Goal: Task Accomplishment & Management: Use online tool/utility

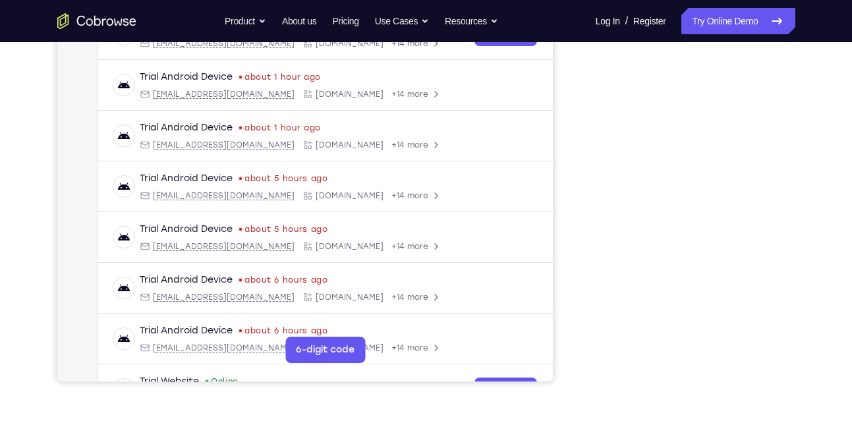
scroll to position [184, 0]
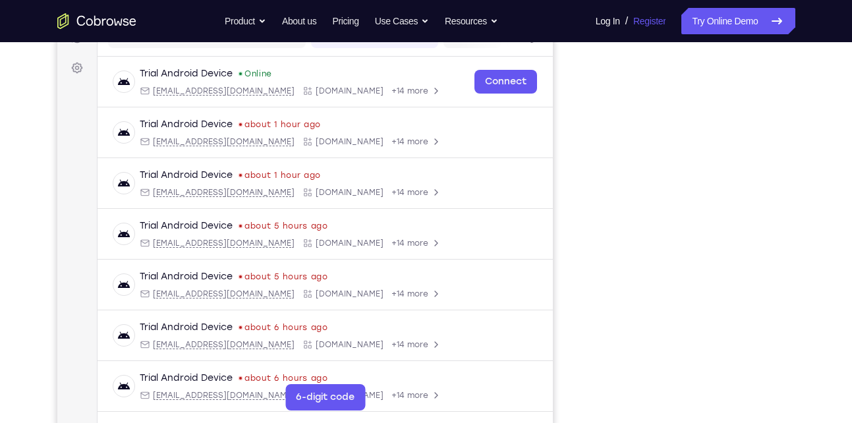
drag, startPoint x: 710, startPoint y: 20, endPoint x: 628, endPoint y: 9, distance: 83.0
click at [710, 20] on link "Try Online Demo" at bounding box center [737, 21] width 113 height 26
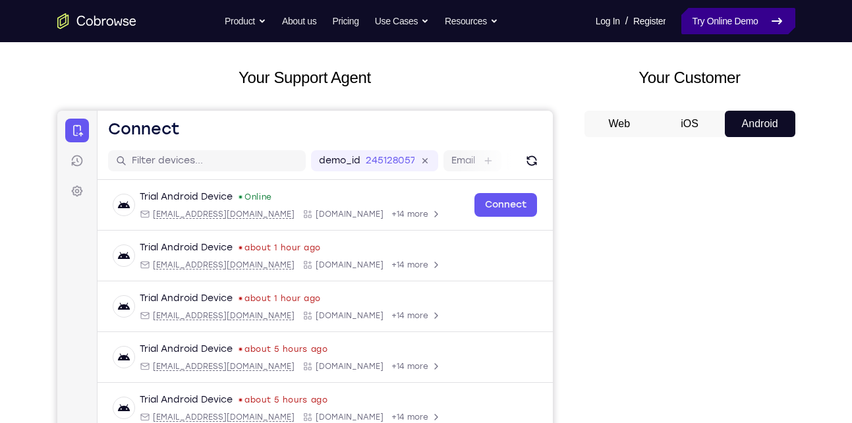
click at [700, 23] on link "Try Online Demo" at bounding box center [737, 21] width 113 height 26
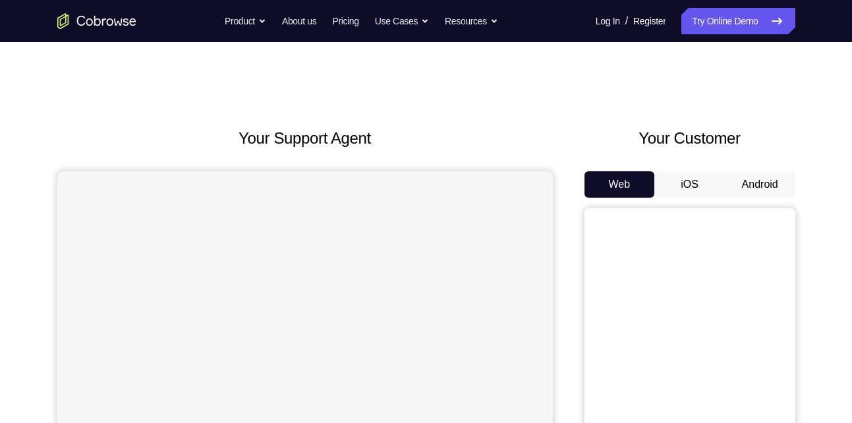
click at [766, 186] on button "Android" at bounding box center [760, 184] width 70 height 26
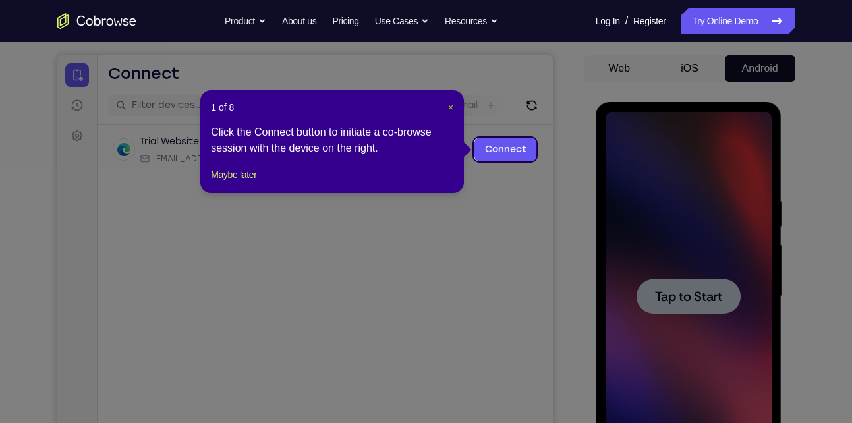
click at [451, 103] on span "×" at bounding box center [450, 107] width 5 height 11
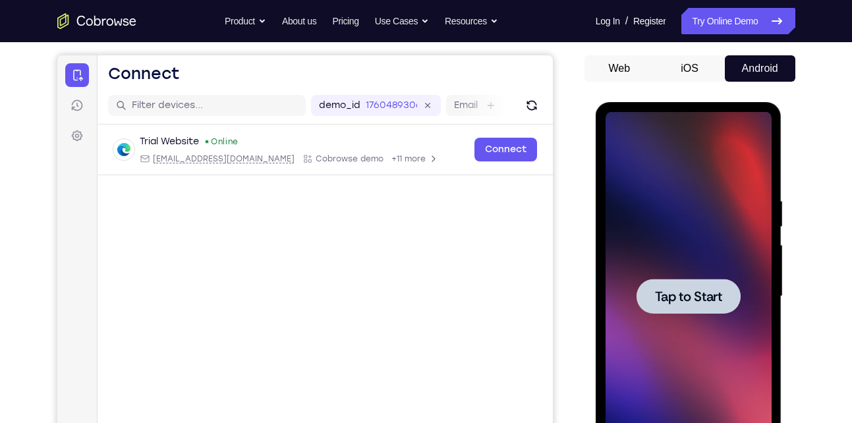
click at [754, 350] on div at bounding box center [688, 296] width 166 height 369
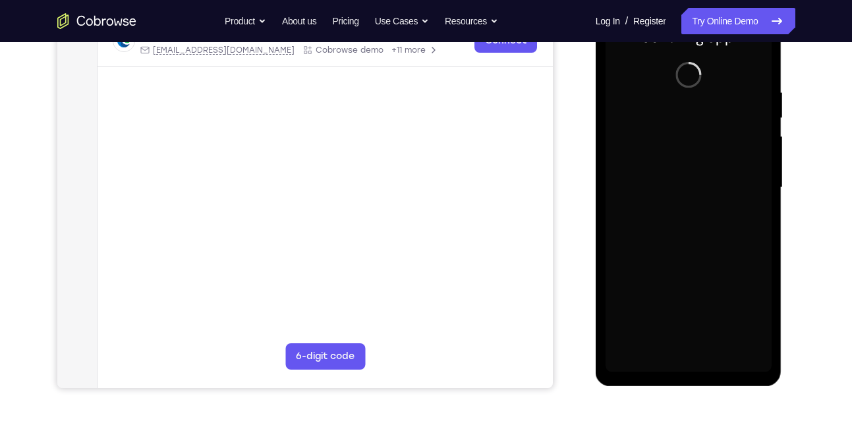
scroll to position [225, 0]
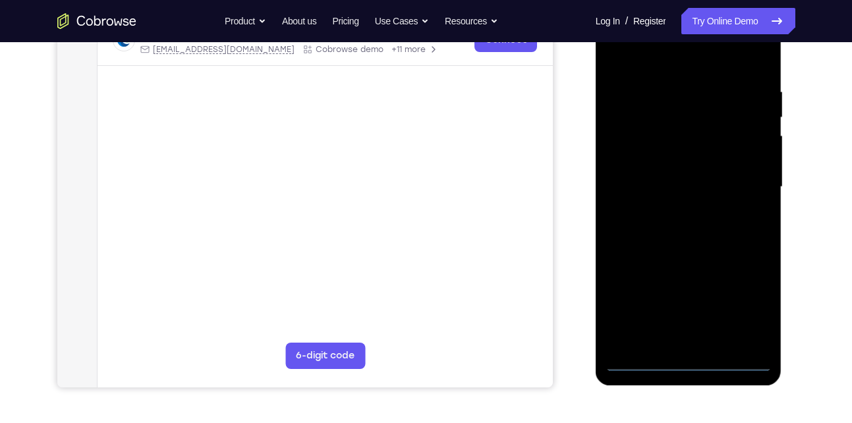
click at [688, 364] on div at bounding box center [688, 187] width 166 height 369
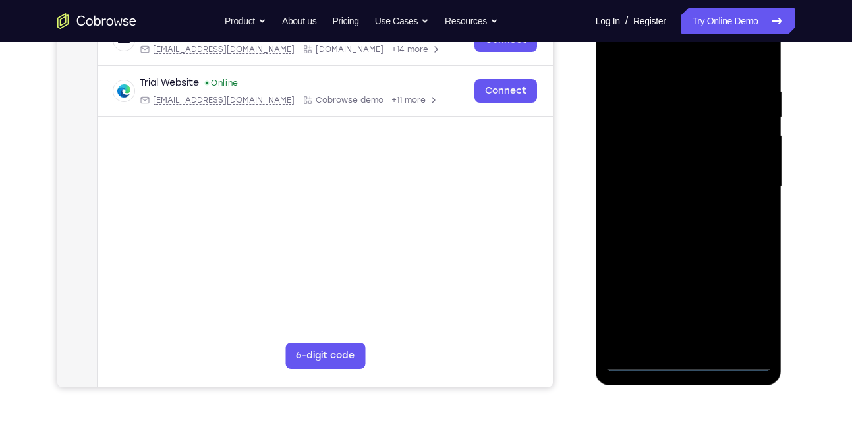
click at [737, 313] on div at bounding box center [688, 187] width 166 height 369
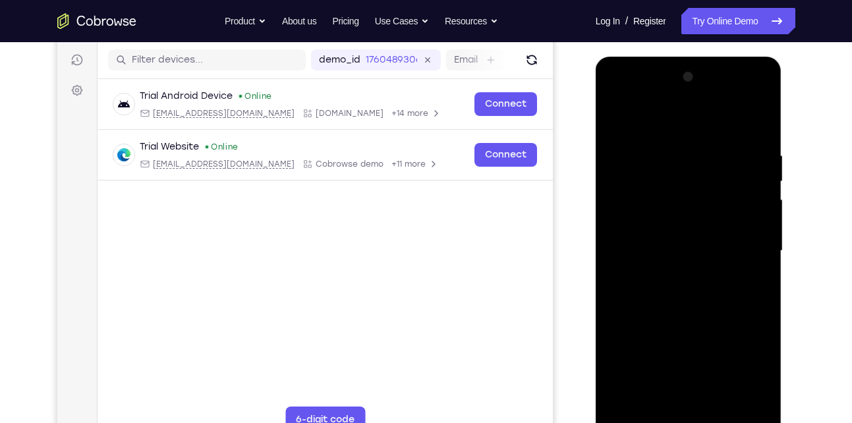
scroll to position [161, 0]
click at [679, 125] on div at bounding box center [688, 251] width 166 height 369
click at [744, 242] on div at bounding box center [688, 251] width 166 height 369
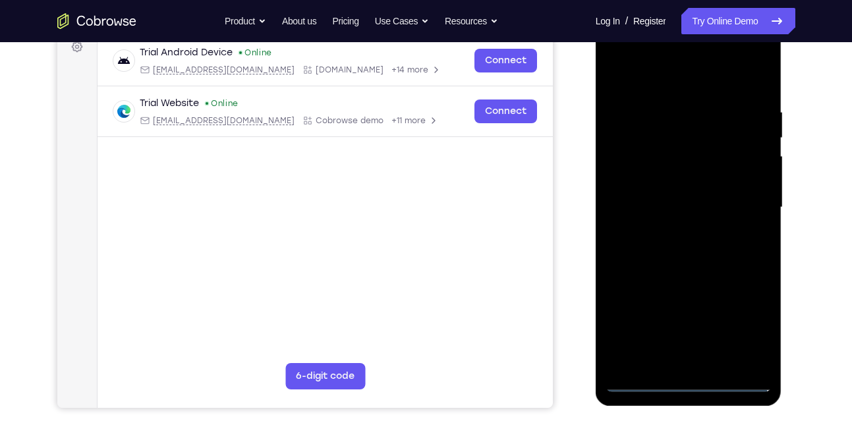
scroll to position [208, 0]
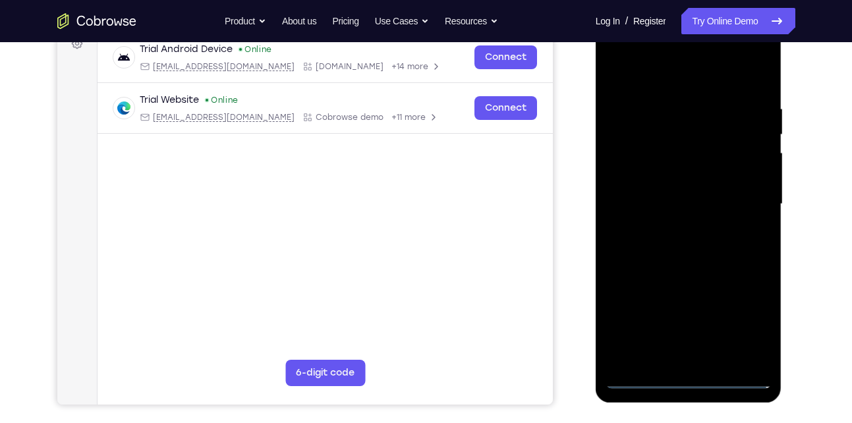
click at [677, 229] on div at bounding box center [688, 204] width 166 height 369
click at [694, 194] on div at bounding box center [688, 204] width 166 height 369
click at [659, 194] on div at bounding box center [688, 204] width 166 height 369
click at [644, 208] on div at bounding box center [688, 204] width 166 height 369
click at [659, 250] on div at bounding box center [688, 204] width 166 height 369
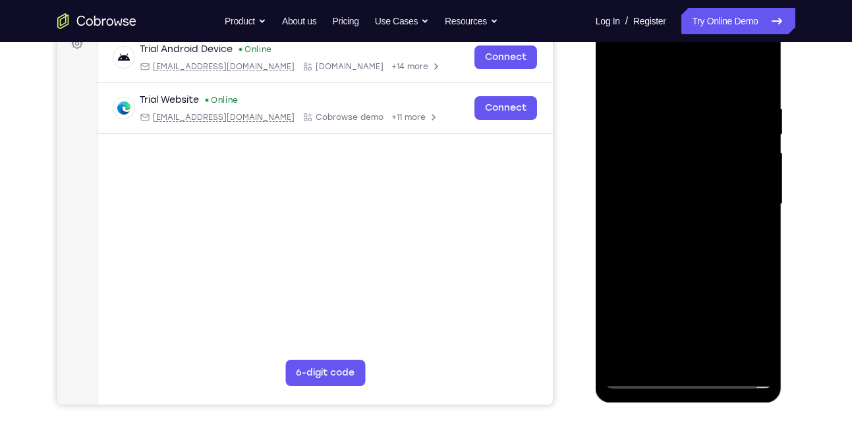
click at [659, 250] on div at bounding box center [688, 204] width 166 height 369
click at [681, 241] on div at bounding box center [688, 204] width 166 height 369
drag, startPoint x: 656, startPoint y: 78, endPoint x: 642, endPoint y: 38, distance: 43.3
click at [642, 38] on div at bounding box center [688, 204] width 166 height 369
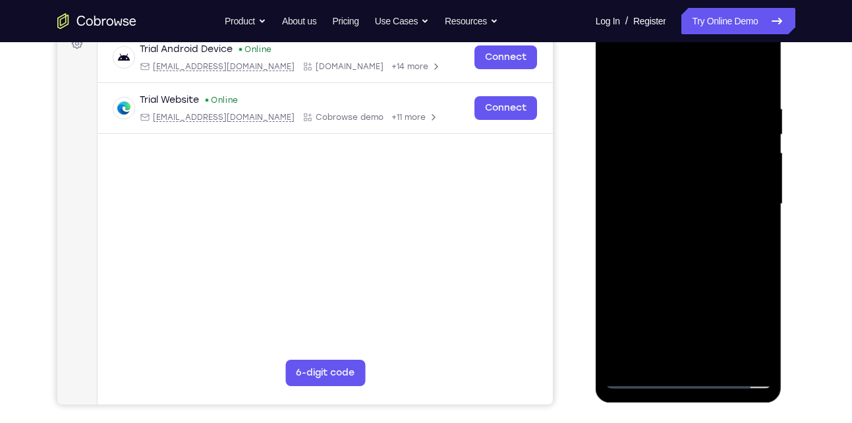
click at [675, 248] on div at bounding box center [688, 204] width 166 height 369
click at [613, 47] on div at bounding box center [688, 204] width 166 height 369
click at [636, 171] on div at bounding box center [688, 204] width 166 height 369
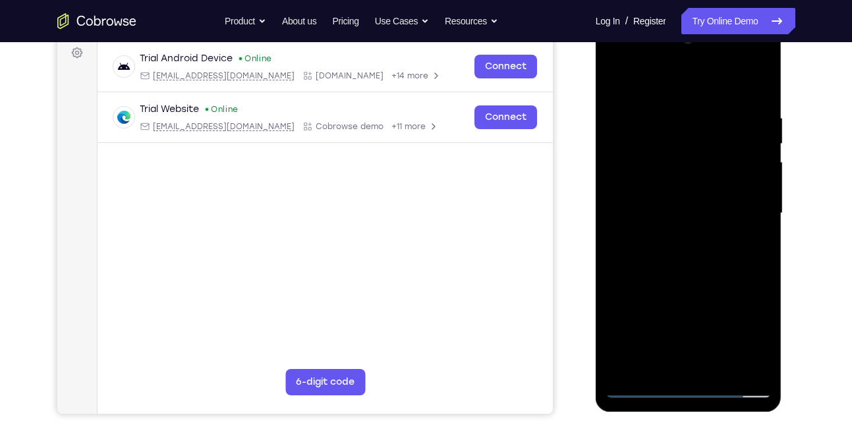
click at [678, 269] on div at bounding box center [688, 213] width 166 height 369
click at [683, 212] on div at bounding box center [688, 213] width 166 height 369
click at [678, 202] on div at bounding box center [688, 213] width 166 height 369
click at [692, 192] on div at bounding box center [688, 213] width 166 height 369
click at [656, 219] on div at bounding box center [688, 213] width 166 height 369
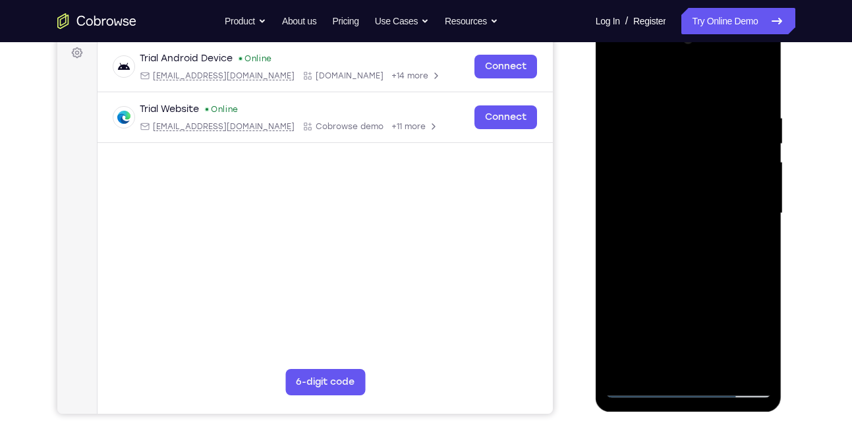
click at [632, 267] on div at bounding box center [688, 213] width 166 height 369
click at [648, 254] on div at bounding box center [688, 213] width 166 height 369
click at [659, 263] on div at bounding box center [688, 213] width 166 height 369
click at [696, 273] on div at bounding box center [688, 213] width 166 height 369
drag, startPoint x: 696, startPoint y: 273, endPoint x: 698, endPoint y: 140, distance: 133.1
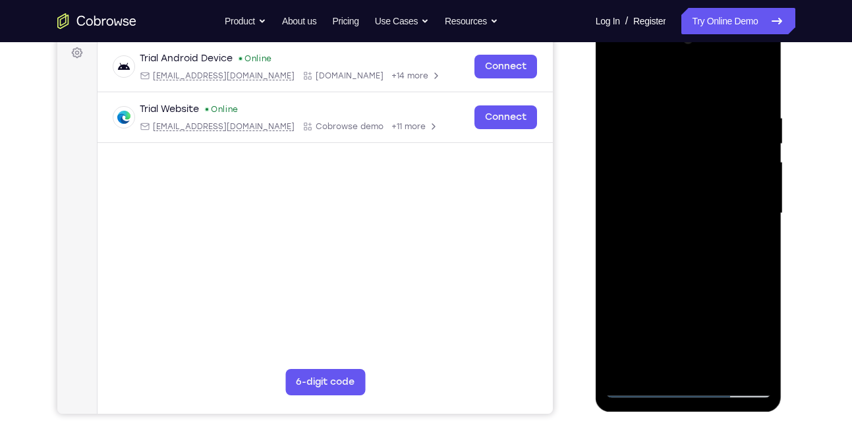
click at [698, 140] on div at bounding box center [688, 213] width 166 height 369
click at [620, 264] on div at bounding box center [688, 213] width 166 height 369
drag, startPoint x: 667, startPoint y: 211, endPoint x: 661, endPoint y: 352, distance: 141.8
click at [661, 352] on div at bounding box center [688, 213] width 166 height 369
click at [676, 121] on div at bounding box center [688, 213] width 166 height 369
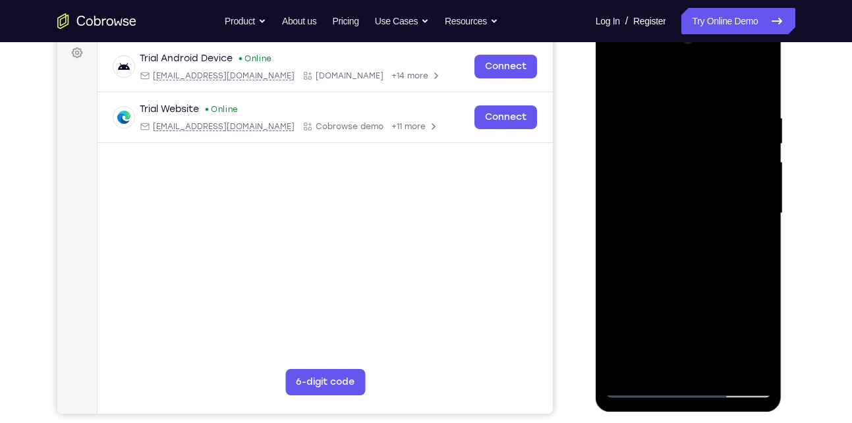
click at [740, 232] on div at bounding box center [688, 213] width 166 height 369
click at [750, 191] on div at bounding box center [688, 213] width 166 height 369
click at [624, 211] on div at bounding box center [688, 213] width 166 height 369
click at [750, 200] on div at bounding box center [688, 213] width 166 height 369
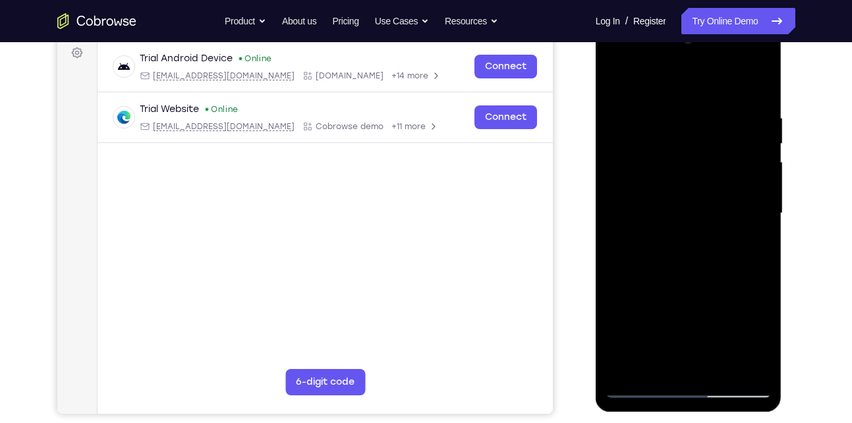
click at [750, 200] on div at bounding box center [688, 213] width 166 height 369
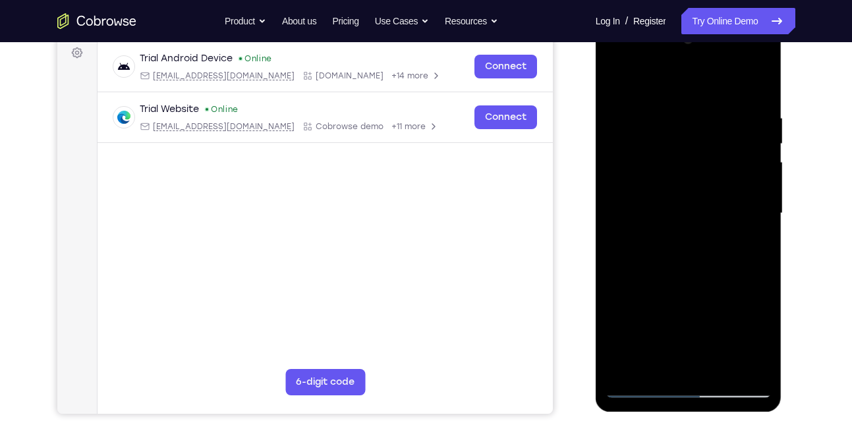
click at [750, 200] on div at bounding box center [688, 213] width 166 height 369
click at [754, 88] on div at bounding box center [688, 213] width 166 height 369
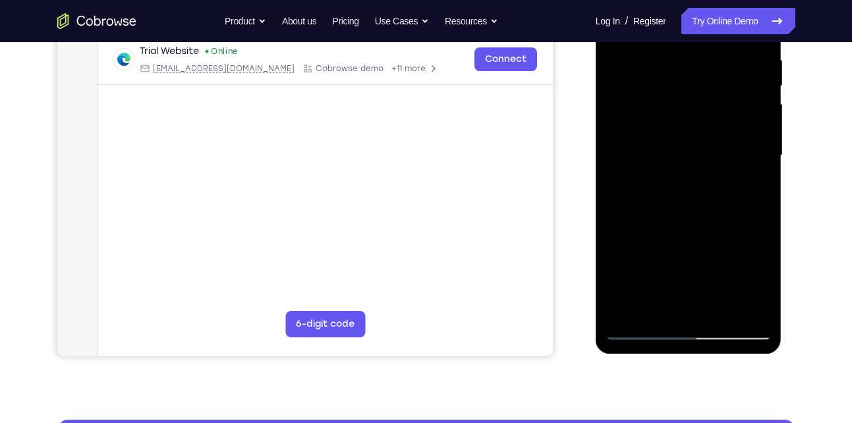
scroll to position [258, 0]
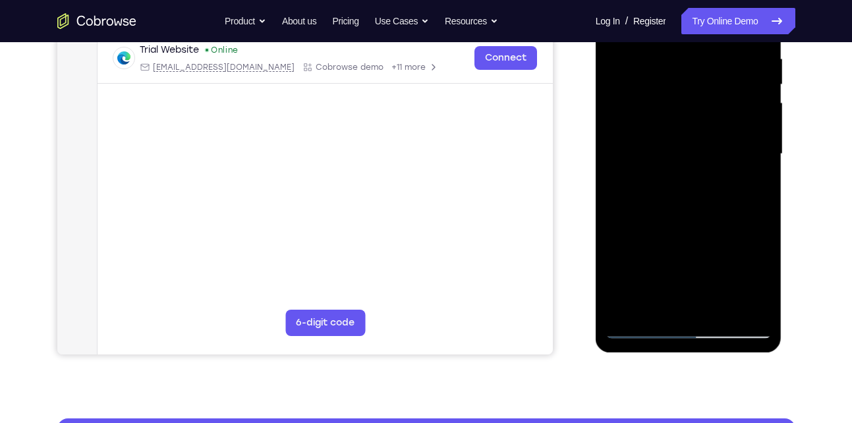
click at [715, 314] on div at bounding box center [688, 154] width 166 height 369
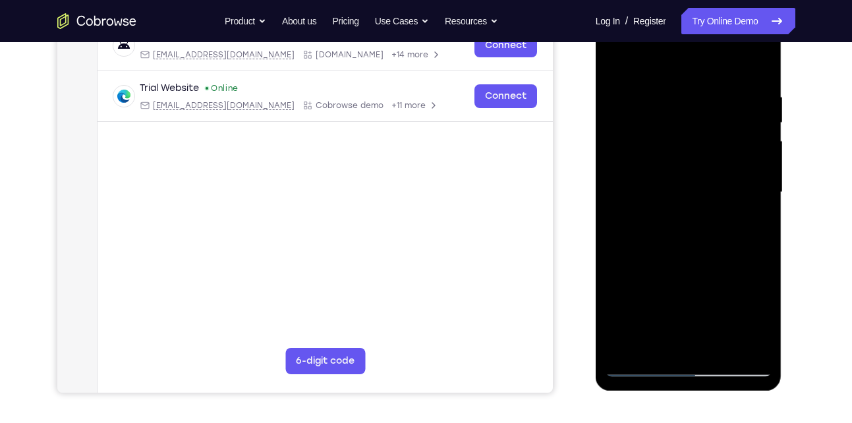
scroll to position [219, 0]
click at [667, 264] on div at bounding box center [688, 193] width 166 height 369
click at [680, 70] on div at bounding box center [688, 193] width 166 height 369
click at [755, 76] on div at bounding box center [688, 193] width 166 height 369
click at [677, 161] on div at bounding box center [688, 193] width 166 height 369
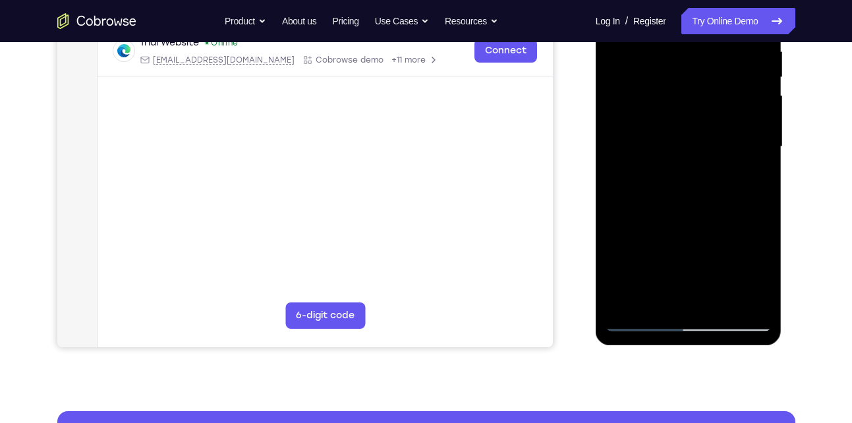
scroll to position [266, 0]
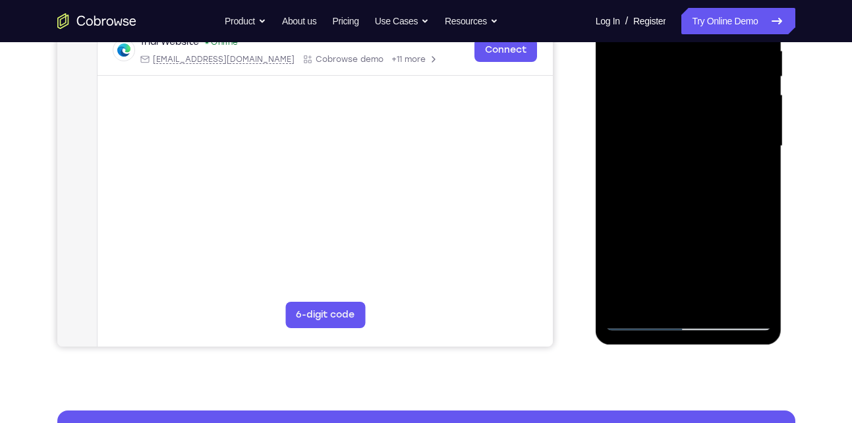
click at [655, 290] on div at bounding box center [688, 146] width 166 height 369
click at [759, 273] on div at bounding box center [688, 146] width 166 height 369
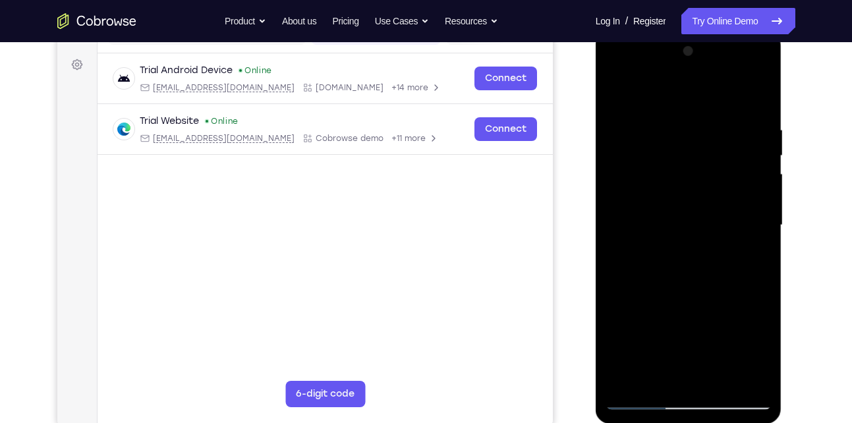
scroll to position [186, 0]
click at [620, 92] on div at bounding box center [688, 226] width 166 height 369
click at [627, 96] on div at bounding box center [688, 226] width 166 height 369
click at [762, 96] on div at bounding box center [688, 226] width 166 height 369
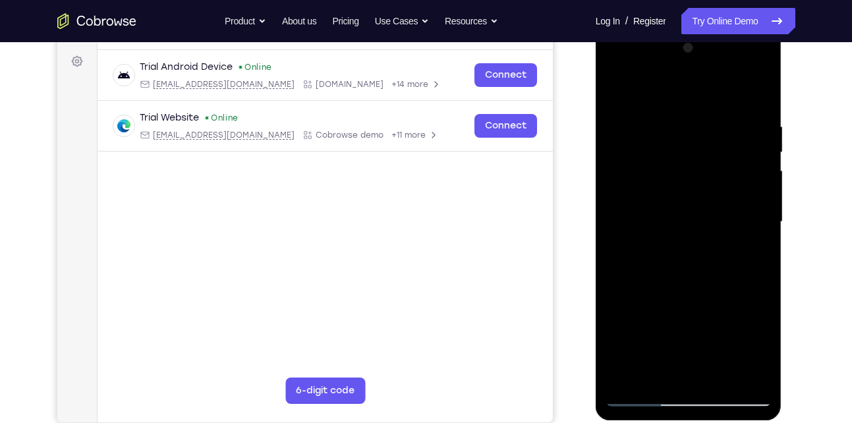
scroll to position [189, 0]
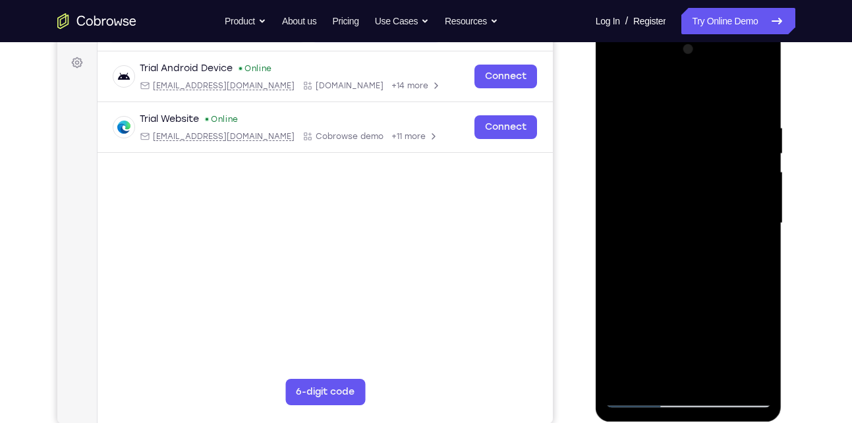
click at [672, 117] on div at bounding box center [688, 223] width 166 height 369
drag, startPoint x: 680, startPoint y: 258, endPoint x: 672, endPoint y: 147, distance: 111.6
click at [672, 147] on div at bounding box center [688, 223] width 166 height 369
drag, startPoint x: 671, startPoint y: 321, endPoint x: 671, endPoint y: 204, distance: 117.9
click at [671, 204] on div at bounding box center [688, 223] width 166 height 369
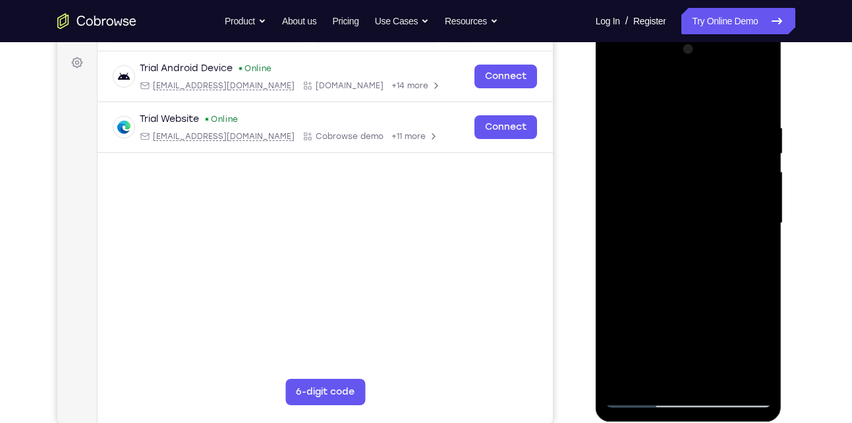
drag, startPoint x: 671, startPoint y: 302, endPoint x: 673, endPoint y: 168, distance: 133.8
click at [673, 168] on div at bounding box center [688, 223] width 166 height 369
click at [651, 208] on div at bounding box center [688, 223] width 166 height 369
drag, startPoint x: 686, startPoint y: 130, endPoint x: 679, endPoint y: 240, distance: 110.2
click at [679, 240] on div at bounding box center [688, 223] width 166 height 369
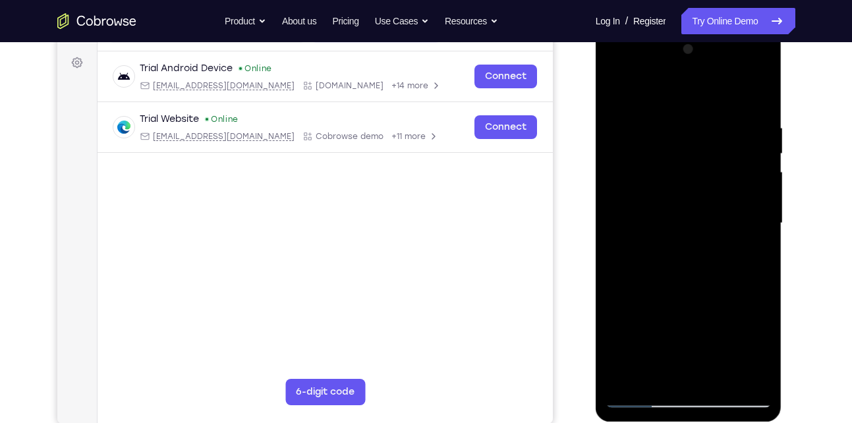
click at [669, 132] on div at bounding box center [688, 223] width 166 height 369
click at [618, 92] on div at bounding box center [688, 223] width 166 height 369
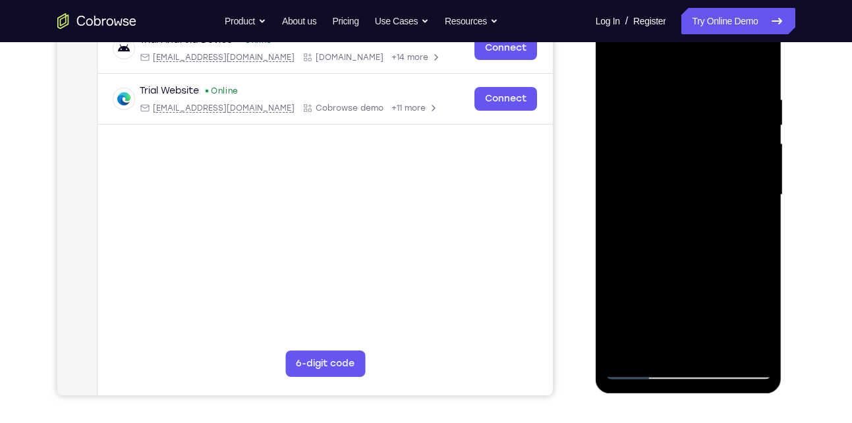
drag, startPoint x: 669, startPoint y: 206, endPoint x: 659, endPoint y: 82, distance: 124.2
click at [659, 82] on div at bounding box center [688, 195] width 166 height 369
drag, startPoint x: 660, startPoint y: 212, endPoint x: 658, endPoint y: 93, distance: 119.3
click at [658, 93] on div at bounding box center [688, 195] width 166 height 369
drag, startPoint x: 682, startPoint y: 235, endPoint x: 671, endPoint y: 125, distance: 111.3
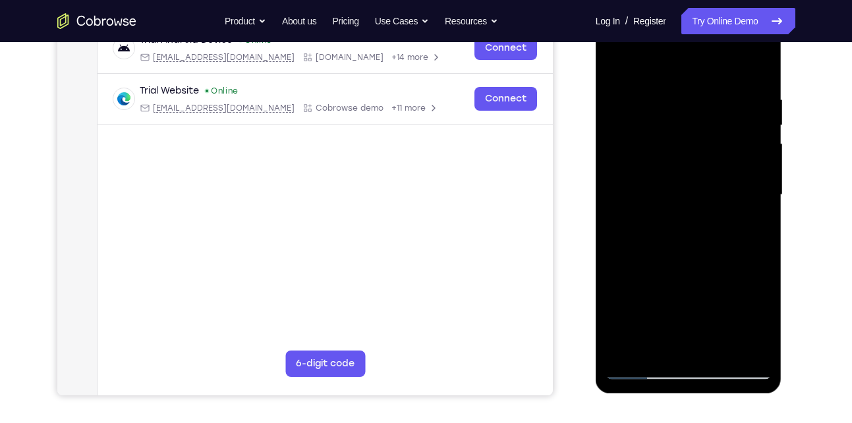
click at [671, 125] on div at bounding box center [688, 195] width 166 height 369
click at [706, 191] on div at bounding box center [688, 195] width 166 height 369
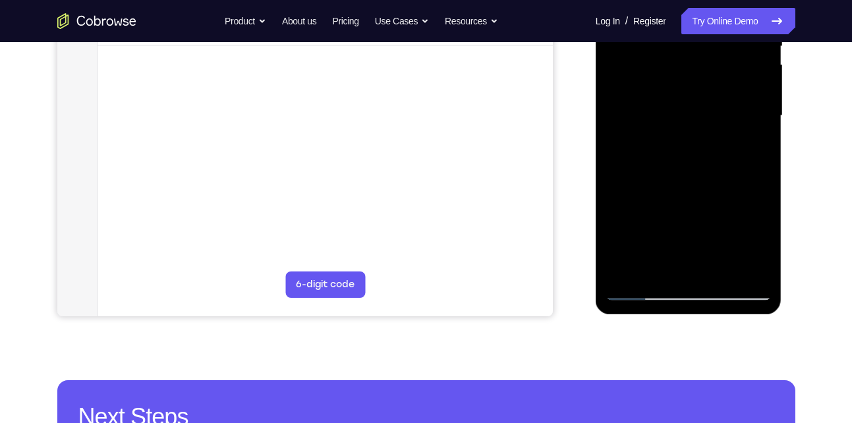
scroll to position [342, 0]
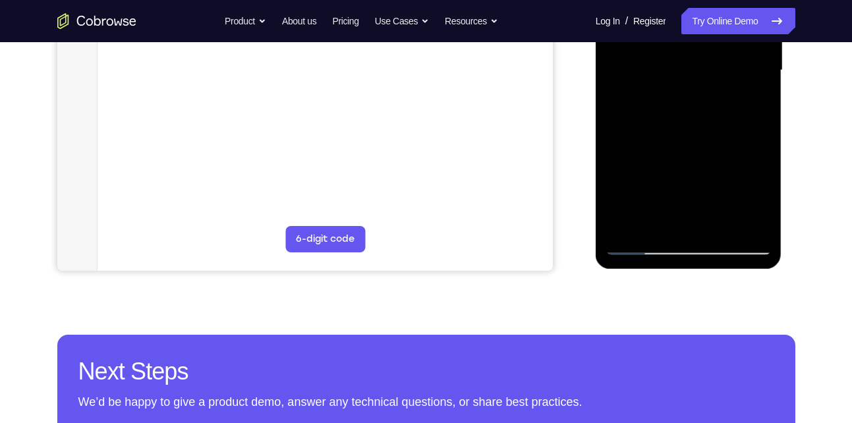
click at [624, 225] on div at bounding box center [688, 70] width 166 height 369
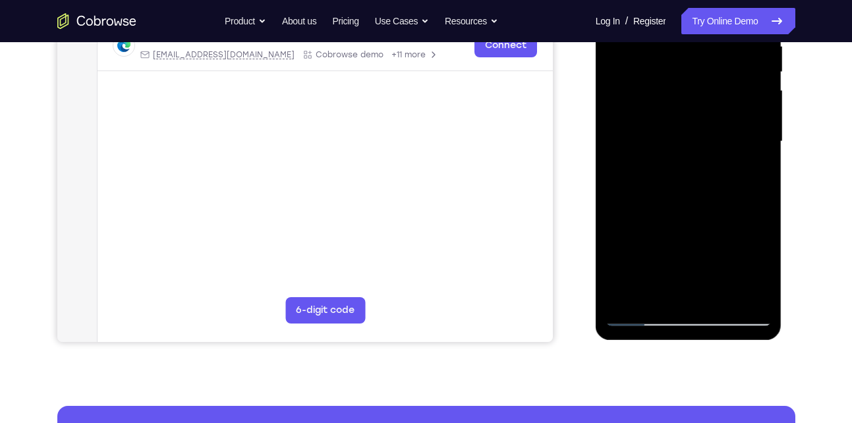
scroll to position [258, 0]
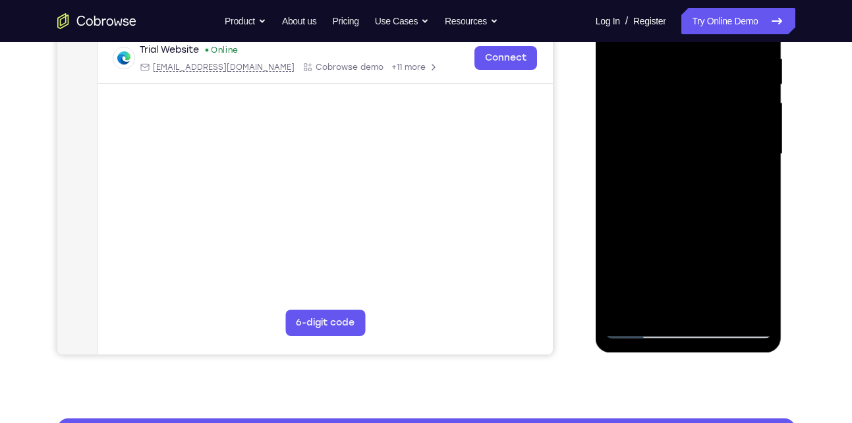
drag, startPoint x: 702, startPoint y: 55, endPoint x: 695, endPoint y: 220, distance: 165.5
click at [695, 220] on div at bounding box center [688, 154] width 166 height 369
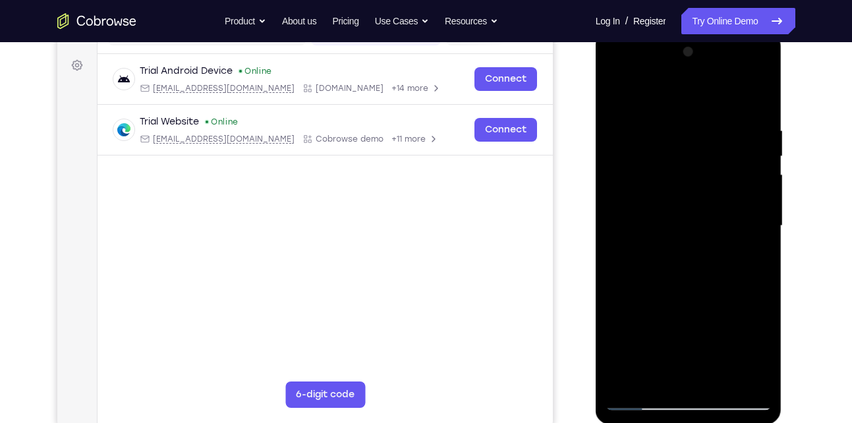
drag, startPoint x: 673, startPoint y: 165, endPoint x: 675, endPoint y: 325, distance: 160.7
click at [675, 325] on div at bounding box center [688, 226] width 166 height 369
click at [676, 126] on div at bounding box center [688, 226] width 166 height 369
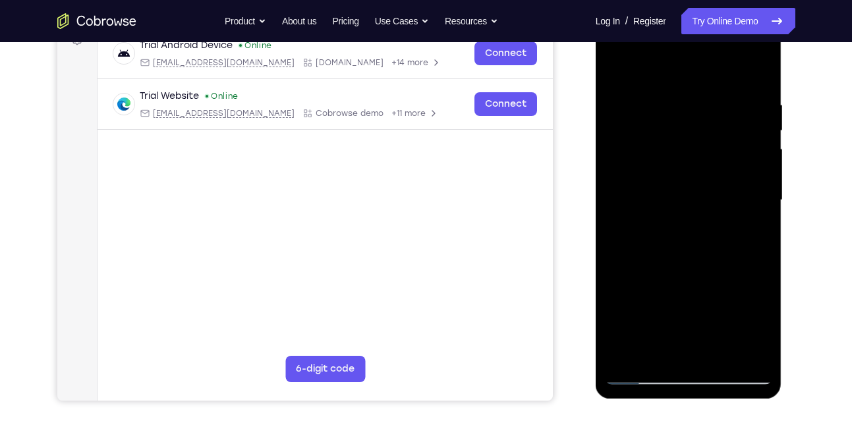
scroll to position [213, 0]
click at [756, 155] on div at bounding box center [688, 199] width 166 height 369
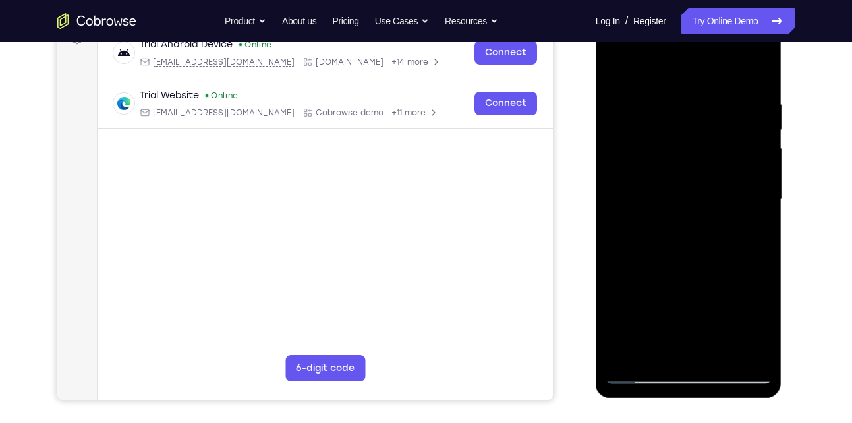
click at [756, 155] on div at bounding box center [688, 199] width 166 height 369
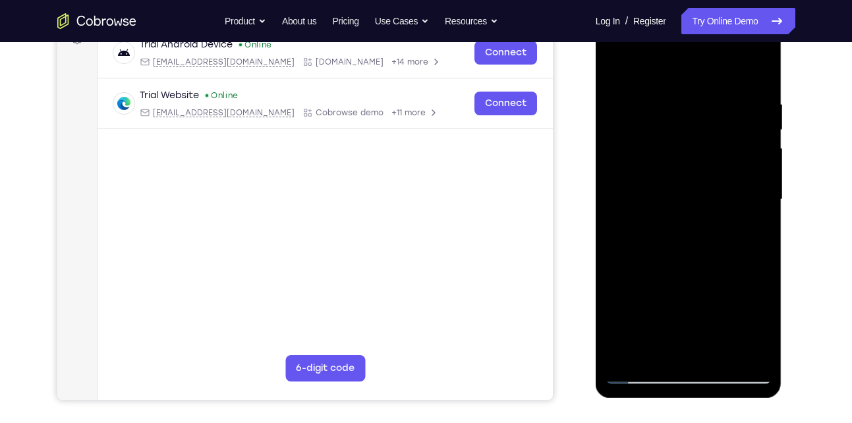
click at [756, 155] on div at bounding box center [688, 199] width 166 height 369
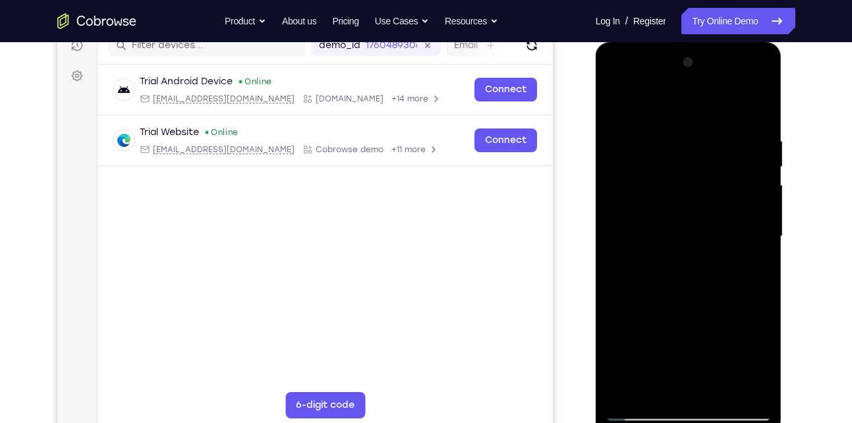
scroll to position [168, 0]
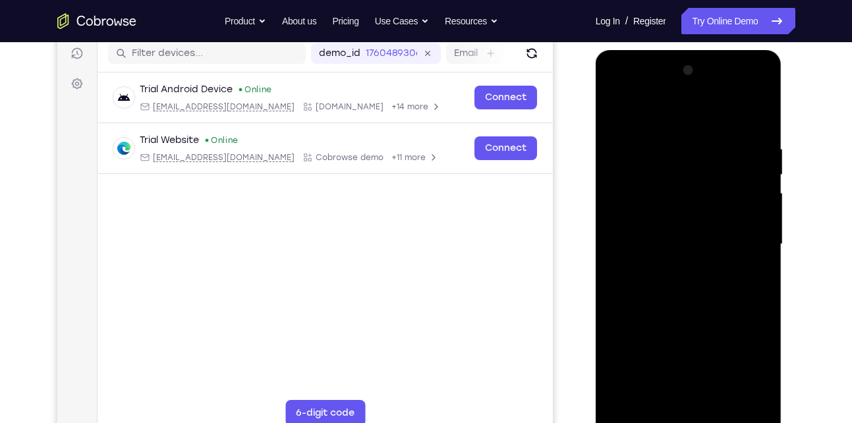
click at [756, 121] on div at bounding box center [688, 244] width 166 height 369
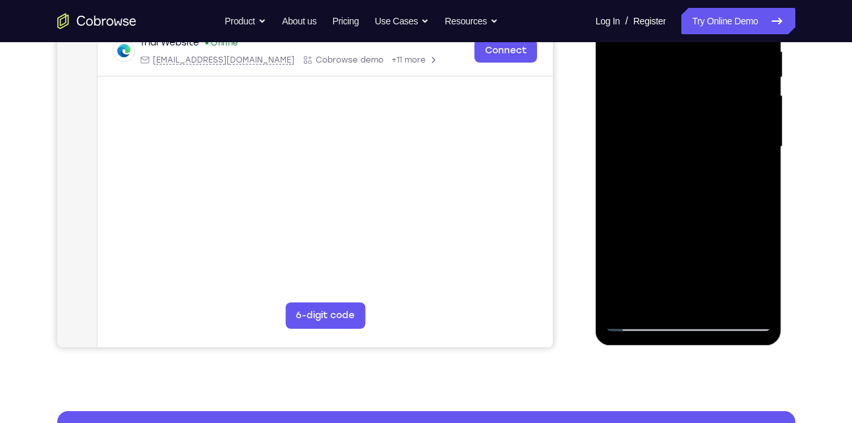
scroll to position [266, 0]
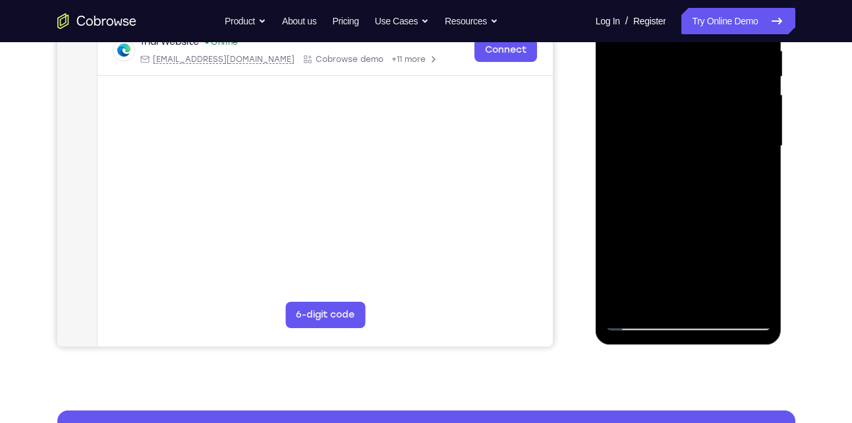
click at [721, 304] on div at bounding box center [688, 146] width 166 height 369
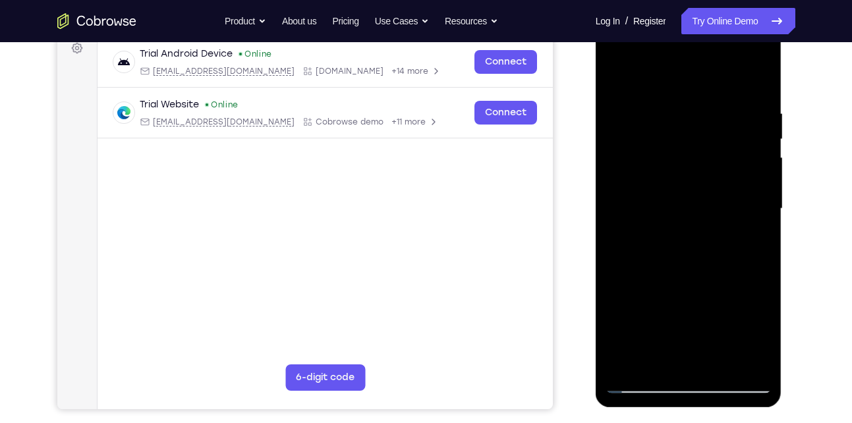
scroll to position [187, 0]
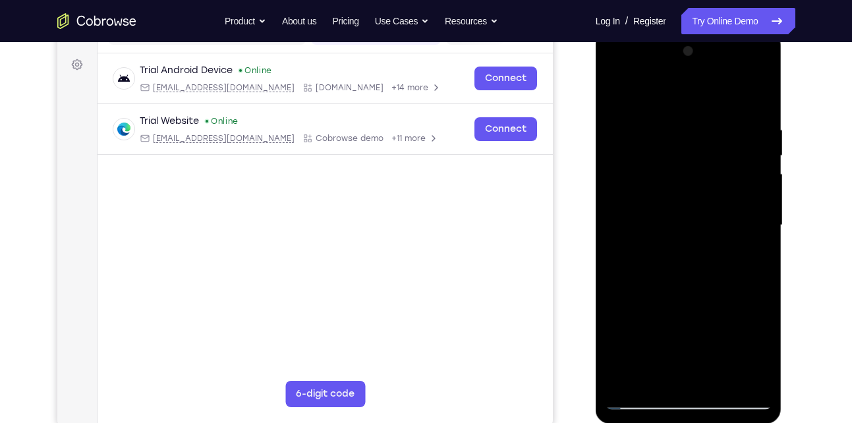
click at [617, 88] on div at bounding box center [688, 225] width 166 height 369
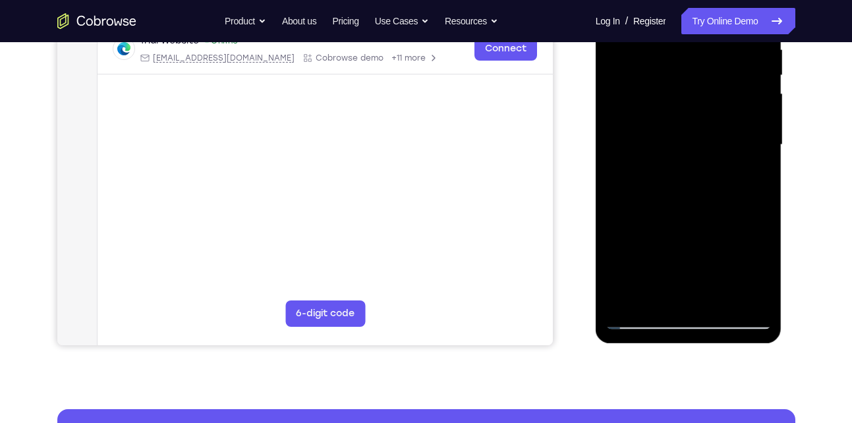
scroll to position [268, 0]
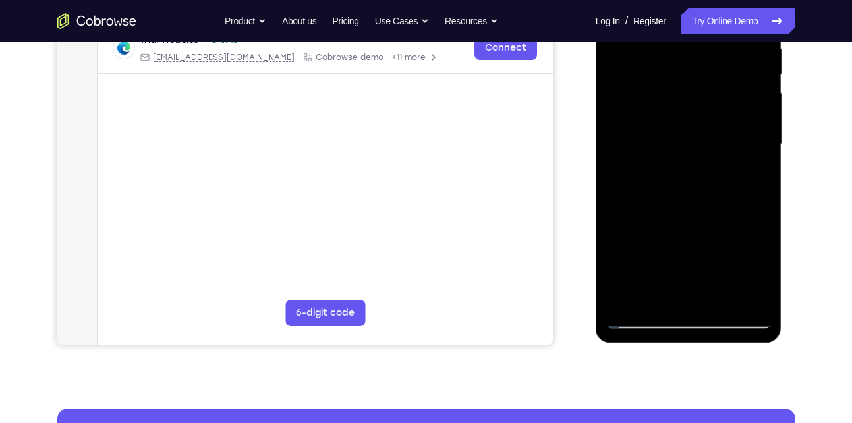
click at [743, 298] on div at bounding box center [688, 144] width 166 height 369
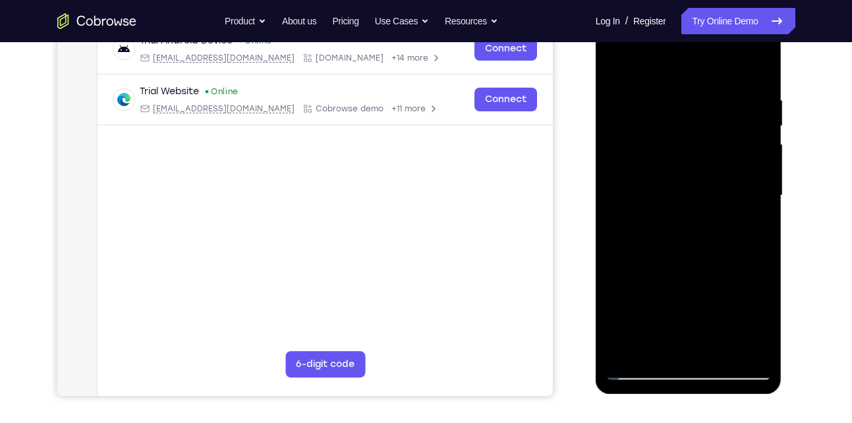
scroll to position [214, 0]
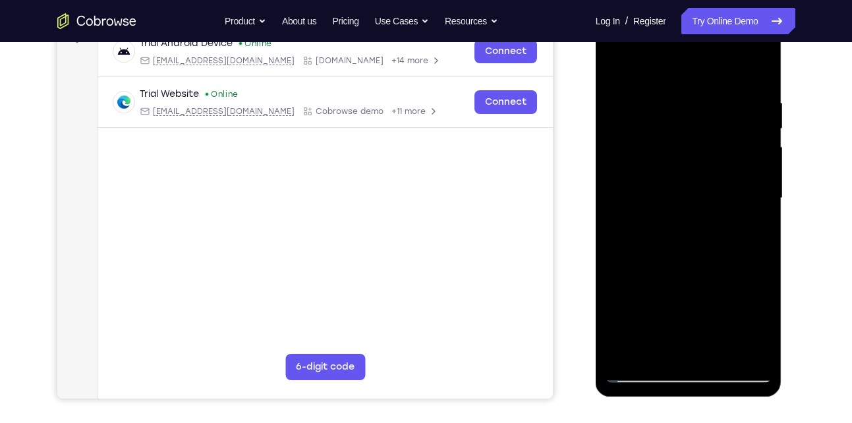
click at [629, 347] on div at bounding box center [688, 198] width 166 height 369
click at [657, 354] on div at bounding box center [688, 198] width 166 height 369
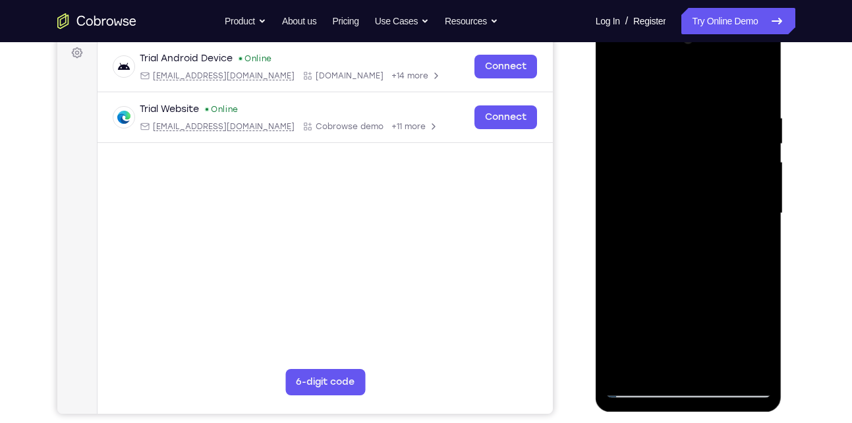
scroll to position [198, 0]
click at [637, 117] on div at bounding box center [688, 214] width 166 height 369
click at [707, 174] on div at bounding box center [688, 214] width 166 height 369
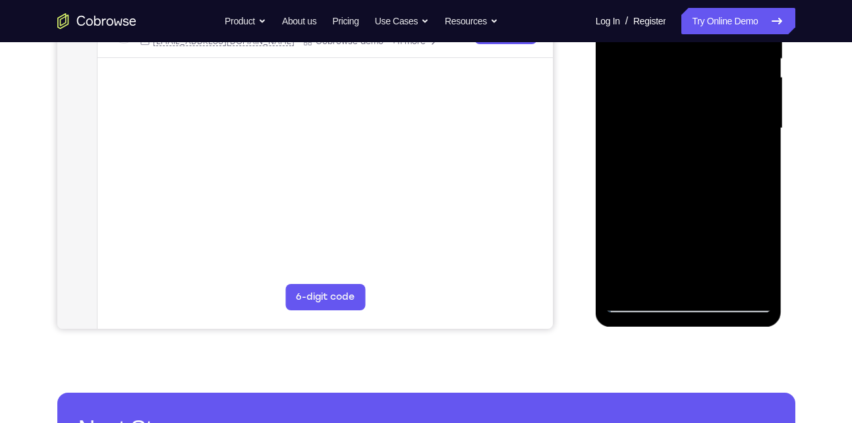
scroll to position [285, 0]
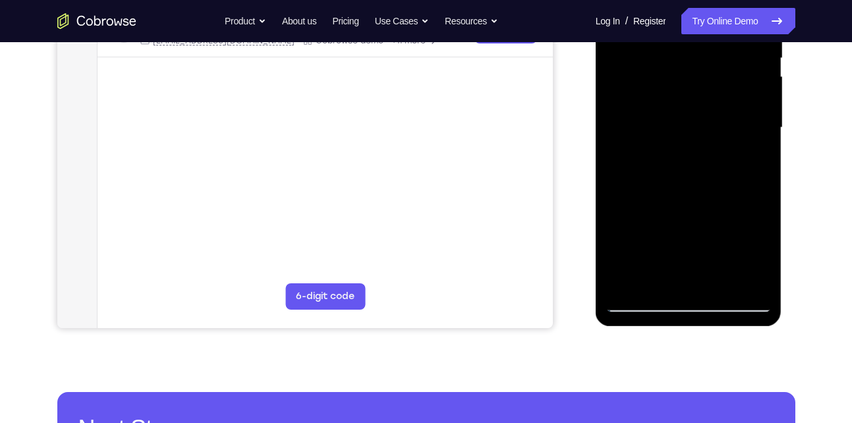
click at [658, 281] on div at bounding box center [688, 127] width 166 height 369
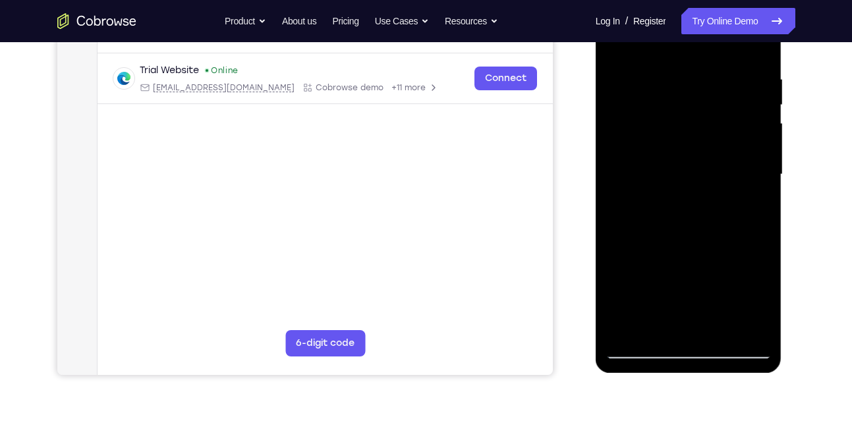
scroll to position [236, 0]
click at [687, 136] on div at bounding box center [688, 176] width 166 height 369
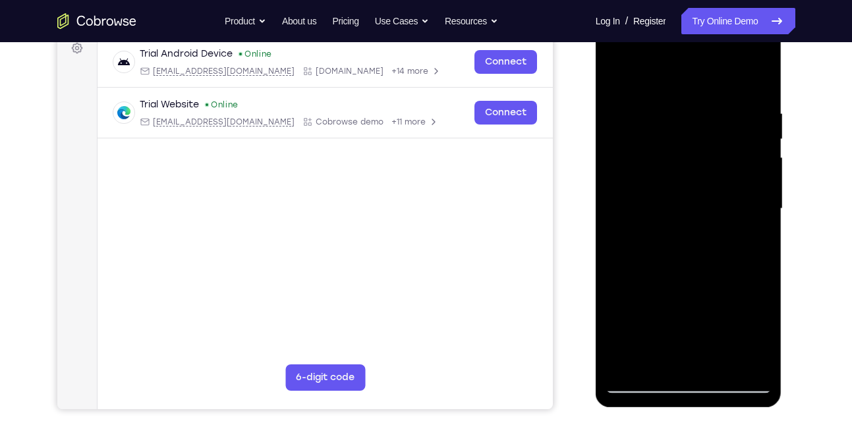
scroll to position [203, 0]
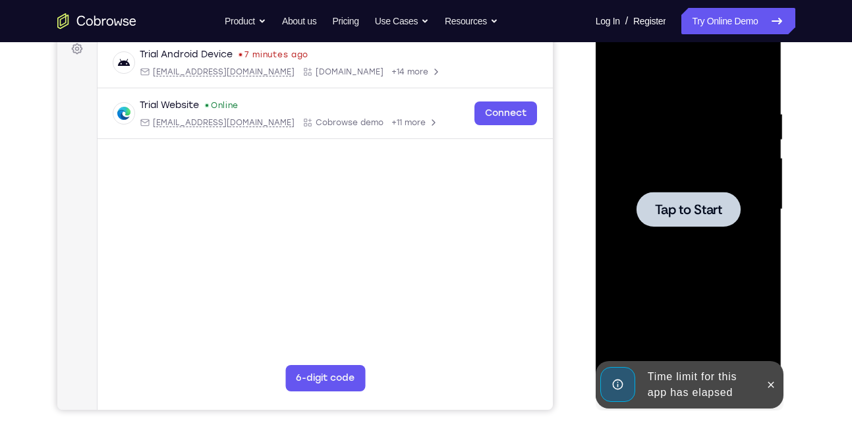
click at [682, 206] on span "Tap to Start" at bounding box center [688, 209] width 67 height 13
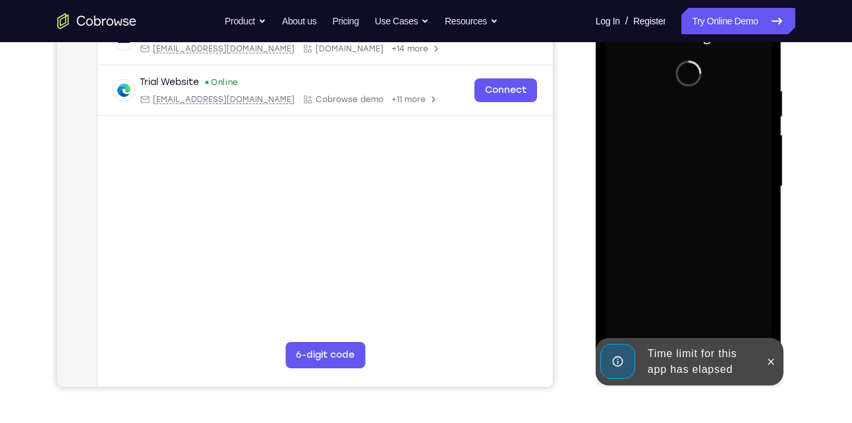
scroll to position [227, 0]
click at [767, 370] on button at bounding box center [770, 360] width 21 height 21
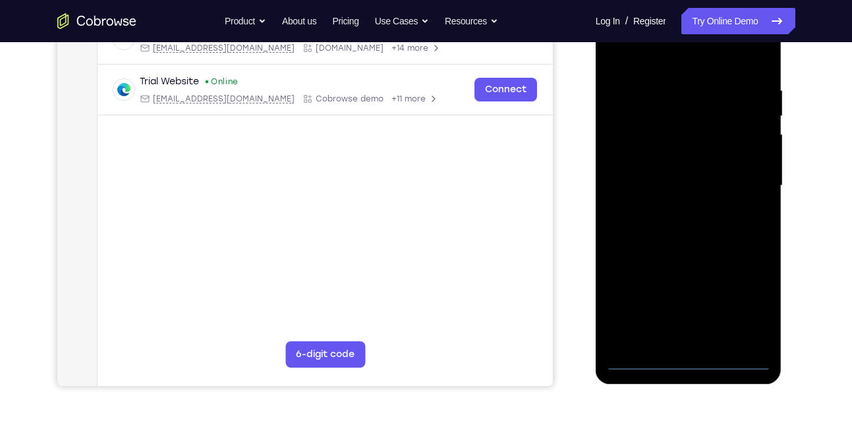
click at [682, 360] on div at bounding box center [688, 185] width 166 height 369
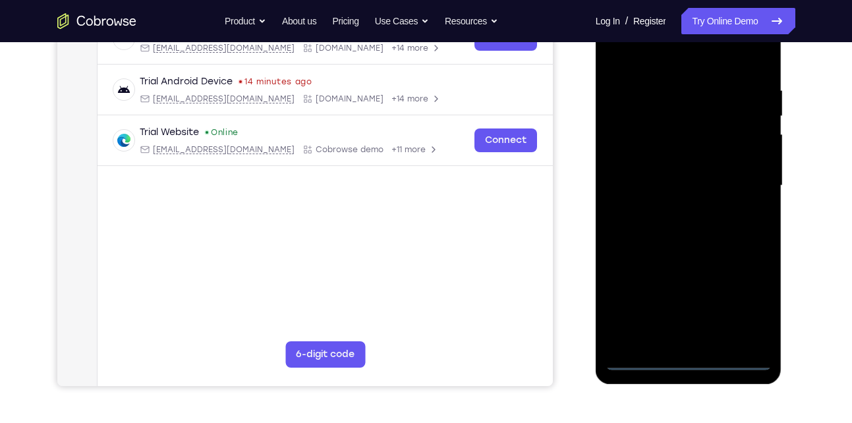
click at [746, 304] on div at bounding box center [688, 185] width 166 height 369
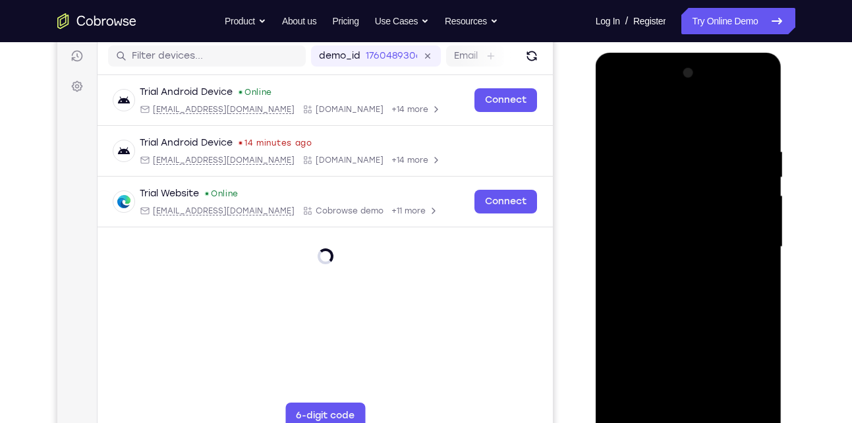
scroll to position [156, 0]
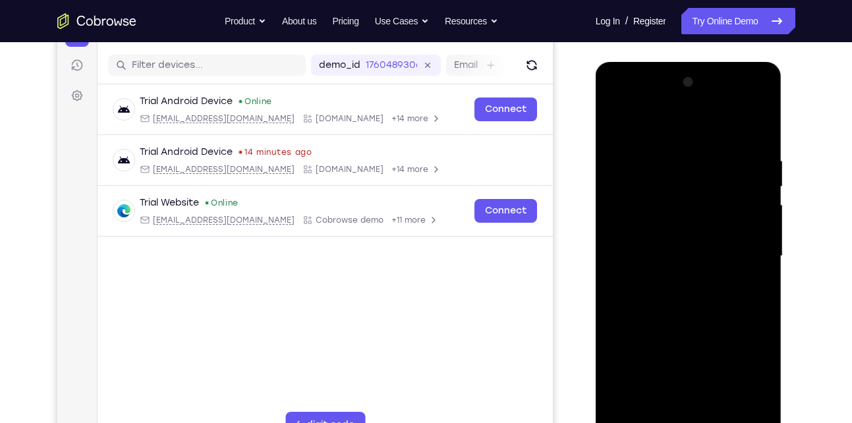
click at [677, 125] on div at bounding box center [688, 256] width 166 height 369
click at [742, 257] on div at bounding box center [688, 256] width 166 height 369
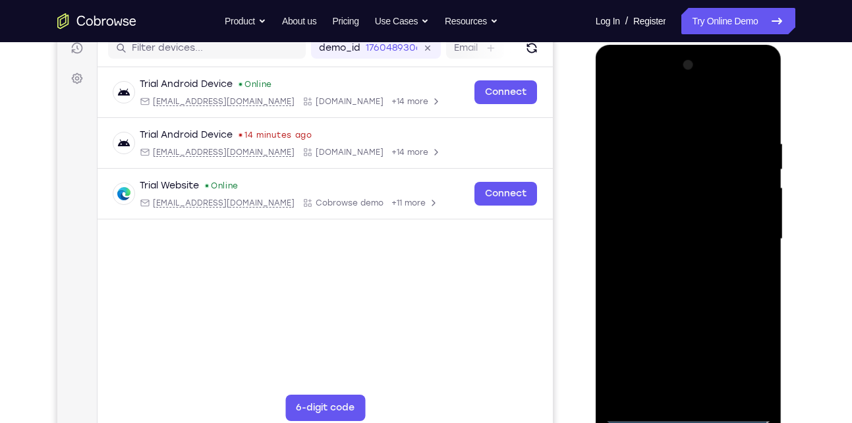
scroll to position [178, 0]
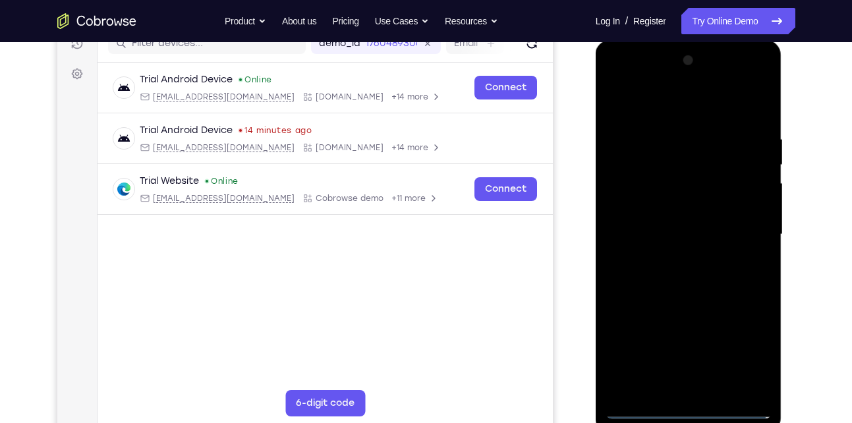
click at [671, 260] on div at bounding box center [688, 234] width 166 height 369
click at [678, 222] on div at bounding box center [688, 234] width 166 height 369
click at [652, 236] on div at bounding box center [688, 234] width 166 height 369
click at [636, 275] on div at bounding box center [688, 234] width 166 height 369
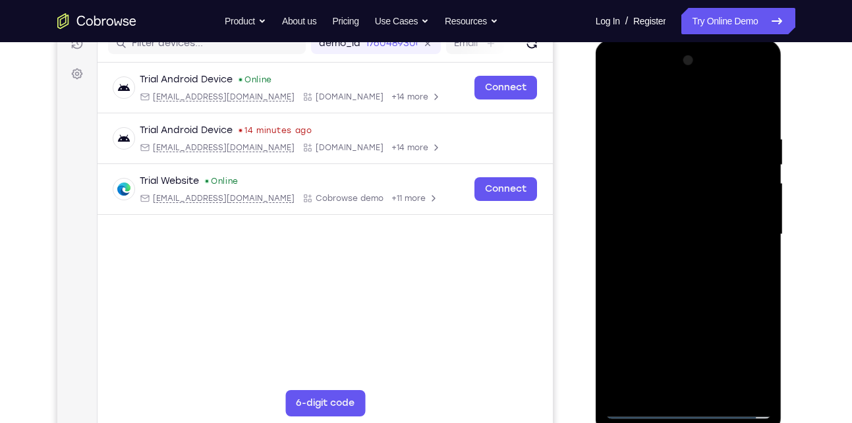
click at [636, 275] on div at bounding box center [688, 234] width 166 height 369
drag, startPoint x: 664, startPoint y: 115, endPoint x: 659, endPoint y: 97, distance: 17.7
click at [659, 97] on div at bounding box center [688, 234] width 166 height 369
click at [665, 275] on div at bounding box center [688, 234] width 166 height 369
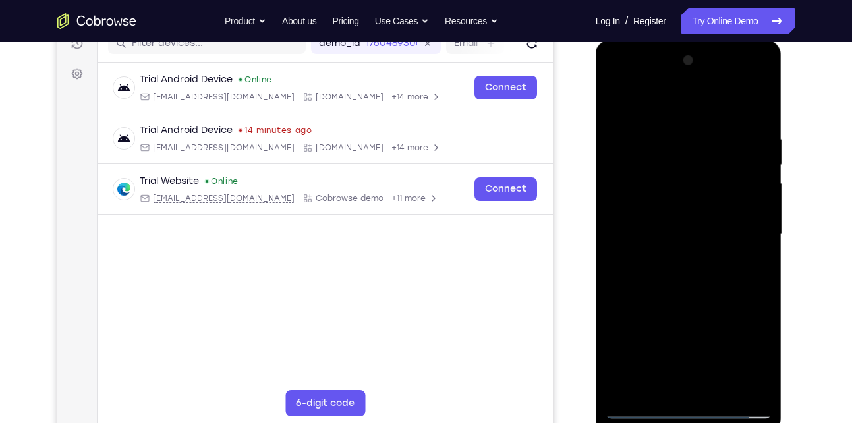
click at [665, 275] on div at bounding box center [688, 234] width 166 height 369
click at [710, 275] on div at bounding box center [688, 234] width 166 height 369
click at [653, 269] on div at bounding box center [688, 234] width 166 height 369
click at [669, 275] on div at bounding box center [688, 234] width 166 height 369
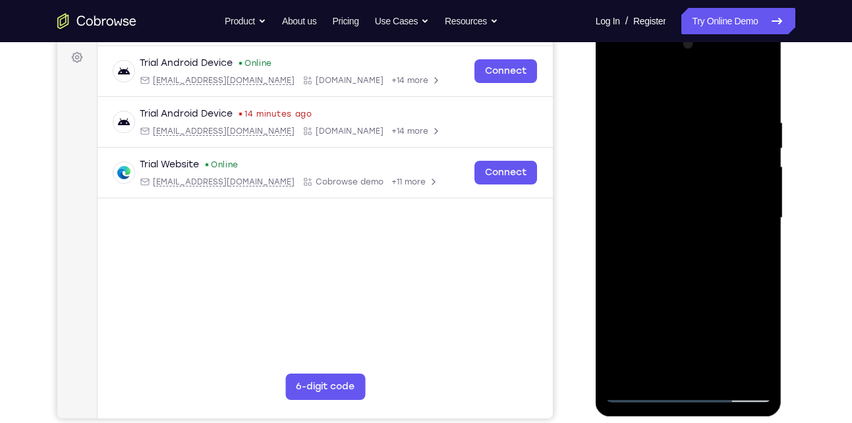
scroll to position [195, 0]
click at [679, 258] on div at bounding box center [688, 217] width 166 height 369
drag, startPoint x: 688, startPoint y: 97, endPoint x: 691, endPoint y: 362, distance: 264.8
click at [691, 362] on div at bounding box center [688, 217] width 166 height 369
click at [687, 213] on div at bounding box center [688, 217] width 166 height 369
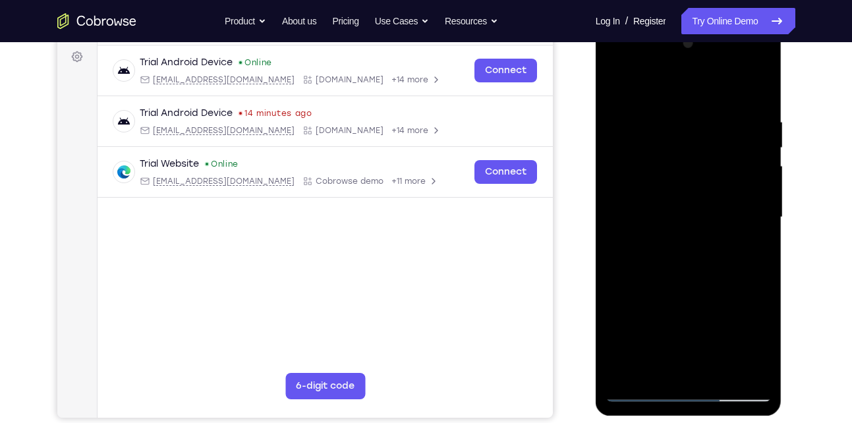
click at [695, 223] on div at bounding box center [688, 217] width 166 height 369
click at [669, 187] on div at bounding box center [688, 217] width 166 height 369
click at [649, 214] on div at bounding box center [688, 217] width 166 height 369
click at [644, 254] on div at bounding box center [688, 217] width 166 height 369
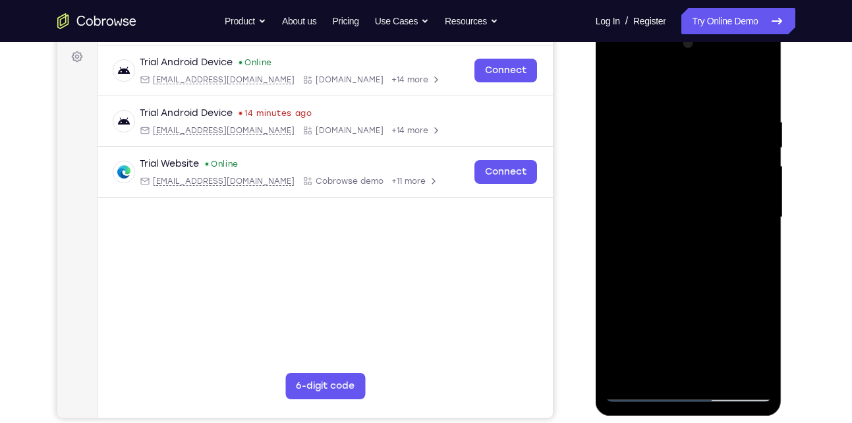
drag, startPoint x: 667, startPoint y: 92, endPoint x: 659, endPoint y: 20, distance: 72.3
click at [659, 23] on html "Online web based iOS Simulators and Android Emulators. Run iPhone, iPad, Mobile…" at bounding box center [690, 220] width 188 height 395
click at [656, 261] on div at bounding box center [688, 217] width 166 height 369
click at [690, 273] on div at bounding box center [688, 217] width 166 height 369
click at [673, 105] on div at bounding box center [688, 217] width 166 height 369
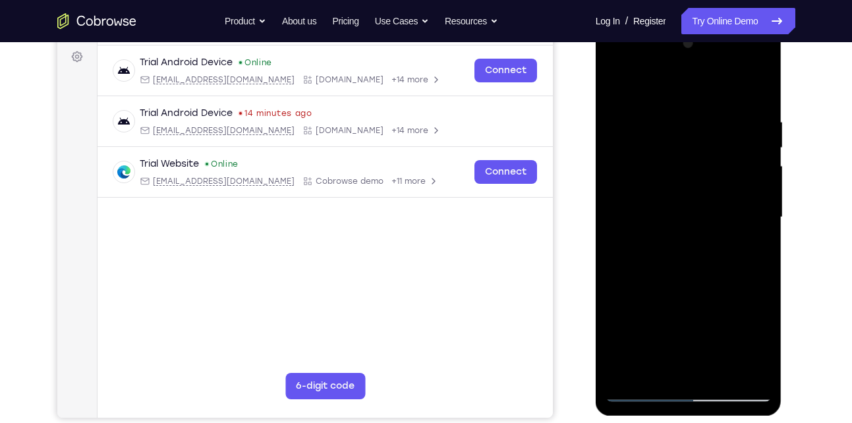
click at [764, 370] on div at bounding box center [688, 217] width 166 height 369
click at [752, 161] on div at bounding box center [688, 217] width 166 height 369
click at [754, 150] on div at bounding box center [688, 217] width 166 height 369
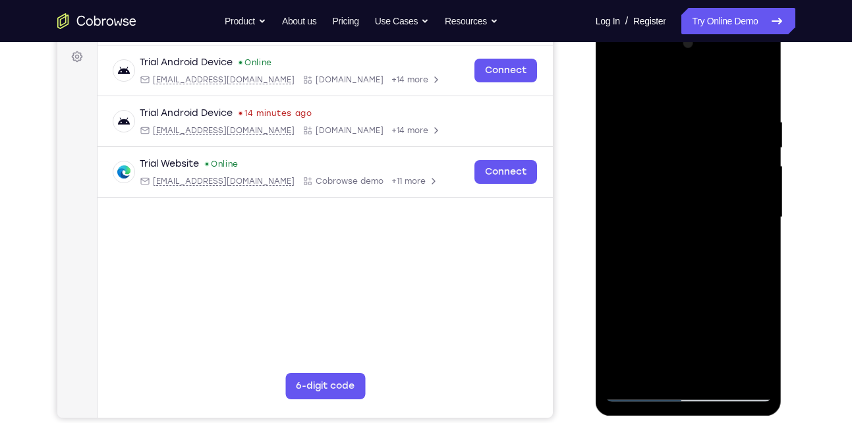
click at [757, 91] on div at bounding box center [688, 217] width 166 height 369
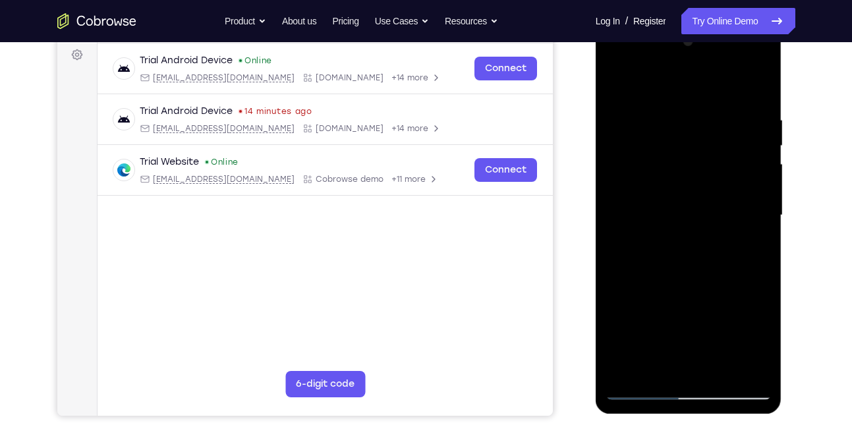
scroll to position [235, 0]
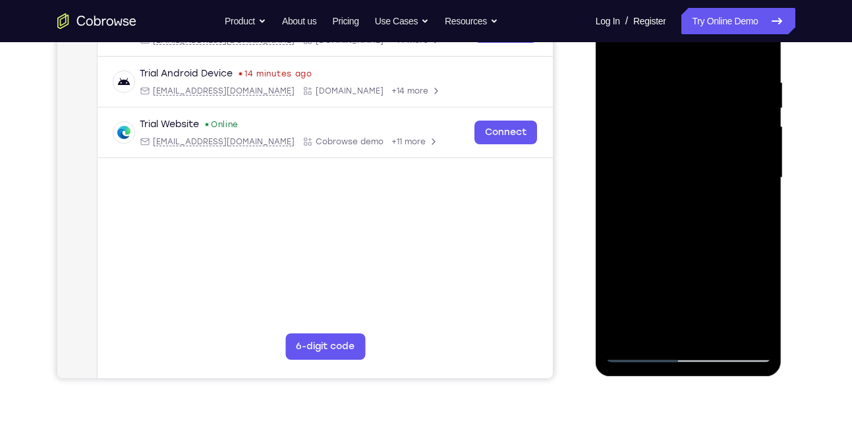
click at [719, 329] on div at bounding box center [688, 177] width 166 height 369
click at [674, 244] on div at bounding box center [688, 177] width 166 height 369
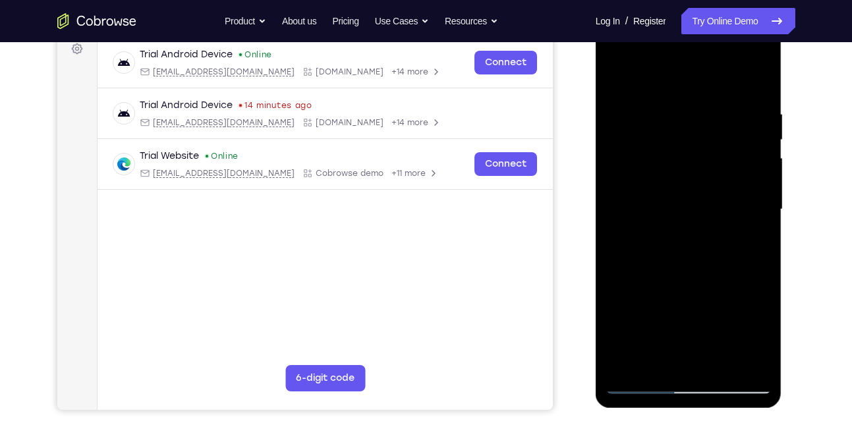
scroll to position [200, 0]
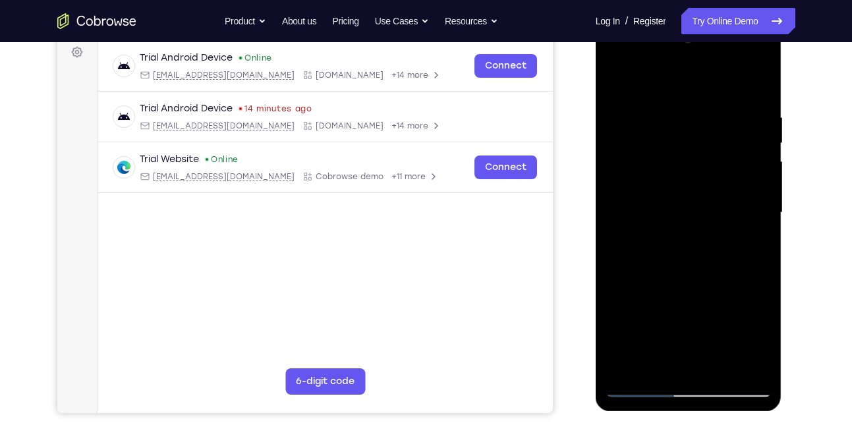
click at [623, 84] on div at bounding box center [688, 212] width 166 height 369
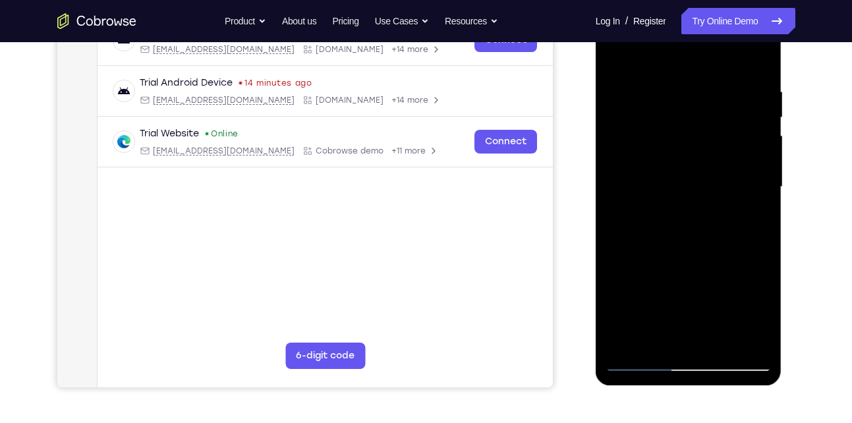
scroll to position [225, 0]
click at [760, 51] on div at bounding box center [688, 187] width 166 height 369
click at [667, 91] on div at bounding box center [688, 187] width 166 height 369
drag, startPoint x: 657, startPoint y: 279, endPoint x: 659, endPoint y: 134, distance: 144.9
click at [659, 134] on div at bounding box center [688, 187] width 166 height 369
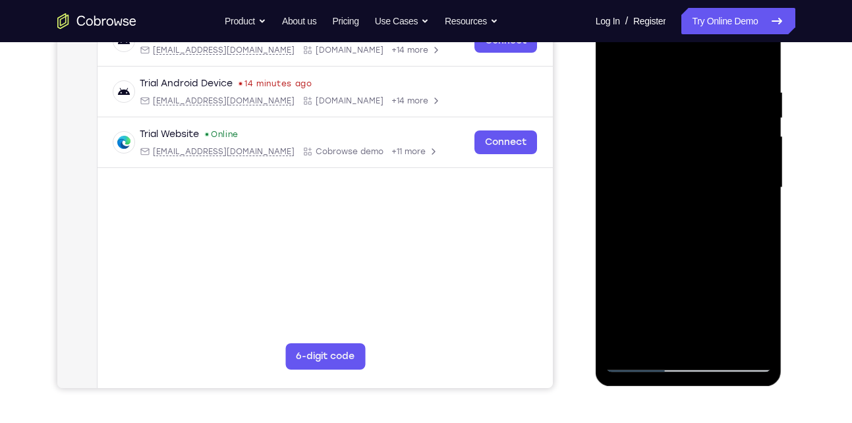
drag, startPoint x: 658, startPoint y: 271, endPoint x: 655, endPoint y: 196, distance: 75.1
click at [655, 196] on div at bounding box center [688, 187] width 166 height 369
click at [652, 341] on div at bounding box center [688, 187] width 166 height 369
click at [661, 53] on div at bounding box center [688, 187] width 166 height 369
click at [754, 57] on div at bounding box center [688, 187] width 166 height 369
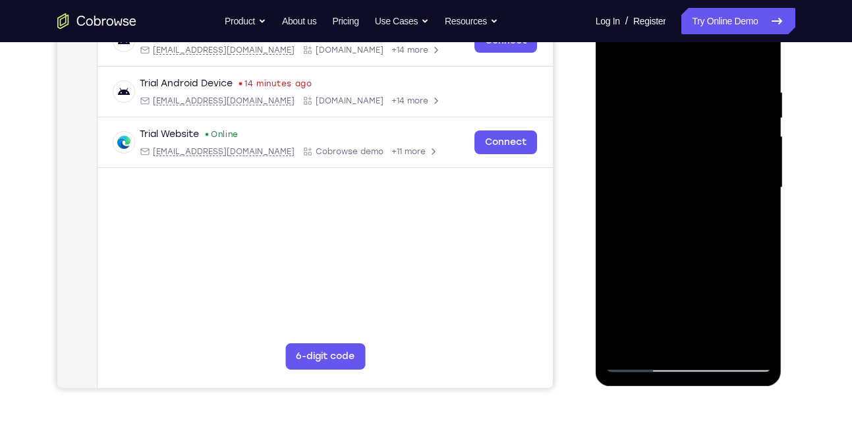
click at [663, 57] on div at bounding box center [688, 187] width 166 height 369
click at [664, 101] on div at bounding box center [688, 187] width 166 height 369
click at [744, 184] on div at bounding box center [688, 187] width 166 height 369
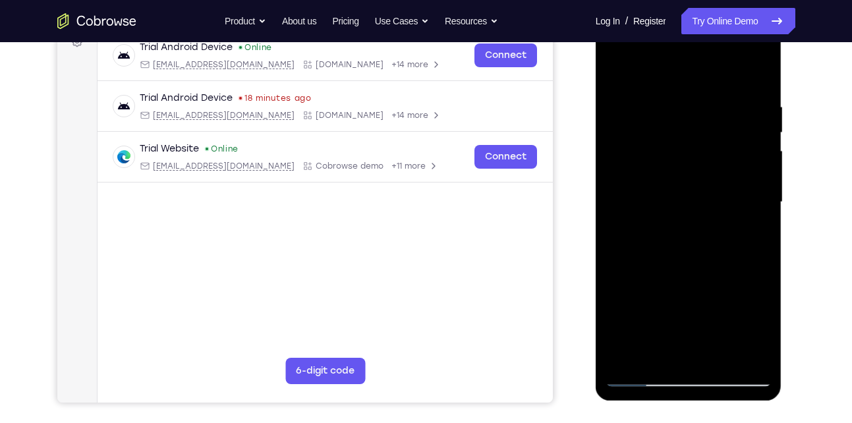
scroll to position [201, 0]
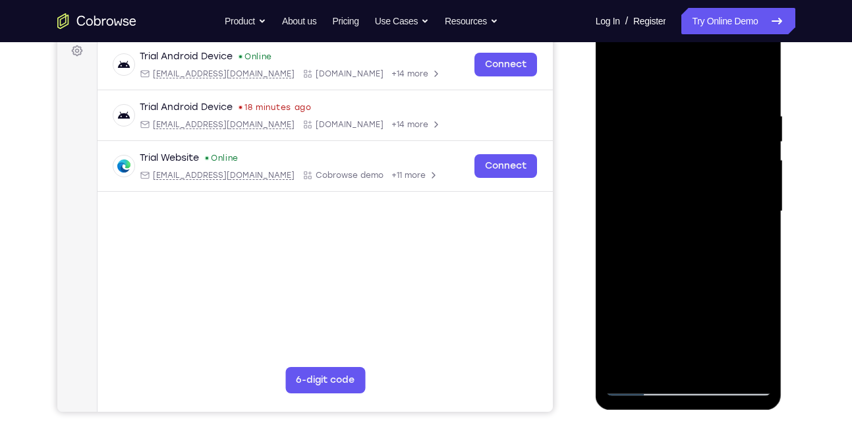
drag, startPoint x: 656, startPoint y: 164, endPoint x: 658, endPoint y: 267, distance: 103.4
click at [658, 267] on div at bounding box center [688, 211] width 166 height 369
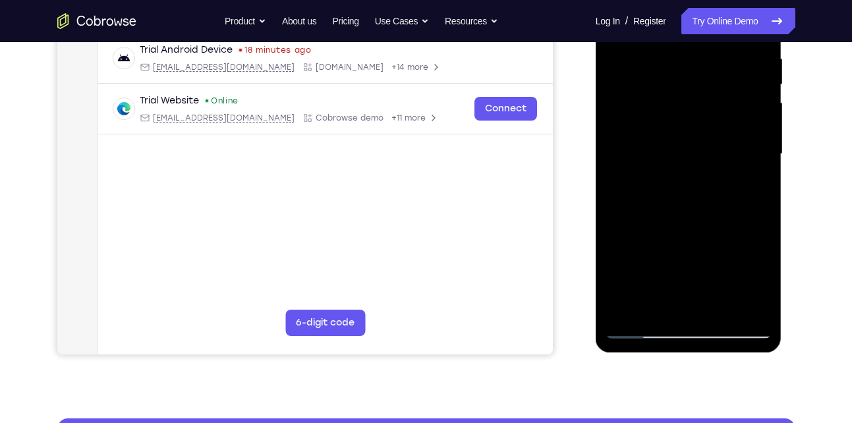
scroll to position [279, 0]
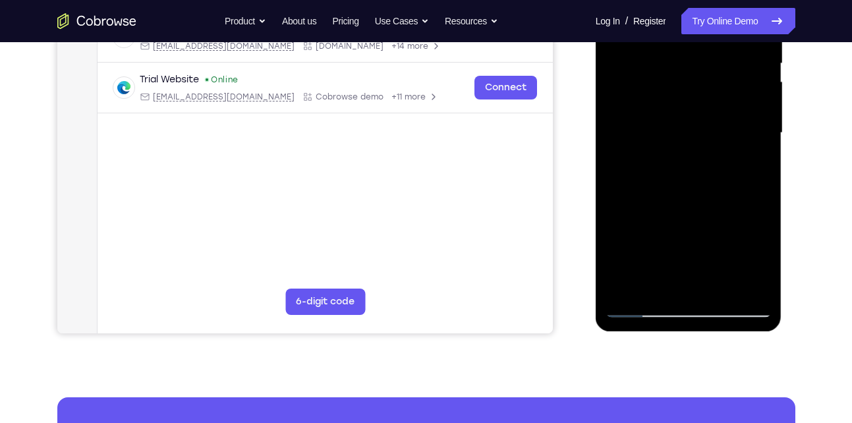
drag, startPoint x: 658, startPoint y: 189, endPoint x: 657, endPoint y: 138, distance: 51.4
click at [657, 138] on div at bounding box center [688, 133] width 166 height 369
drag, startPoint x: 679, startPoint y: 226, endPoint x: 678, endPoint y: 79, distance: 146.9
click at [678, 79] on div at bounding box center [688, 133] width 166 height 369
drag, startPoint x: 683, startPoint y: 213, endPoint x: 677, endPoint y: 96, distance: 117.4
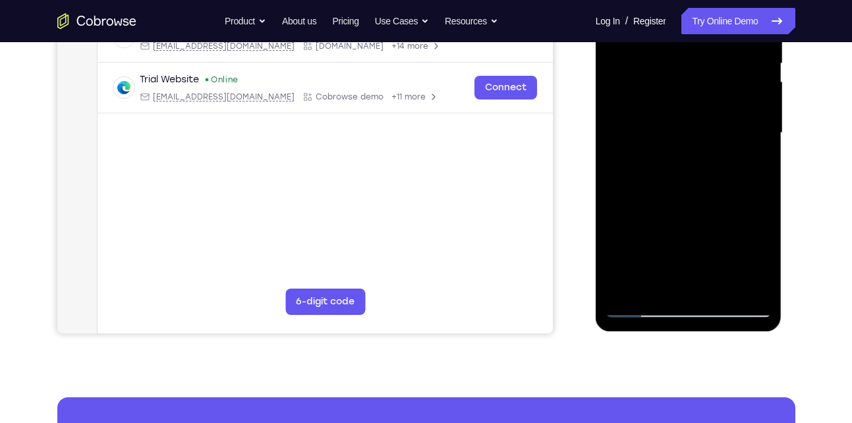
click at [677, 96] on div at bounding box center [688, 133] width 166 height 369
drag, startPoint x: 682, startPoint y: 230, endPoint x: 674, endPoint y: 104, distance: 126.1
click at [674, 104] on div at bounding box center [688, 133] width 166 height 369
click at [661, 132] on div at bounding box center [688, 133] width 166 height 369
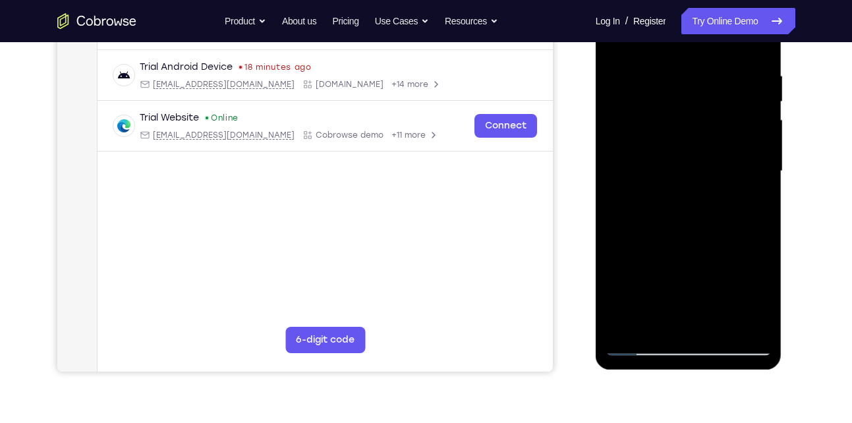
scroll to position [239, 0]
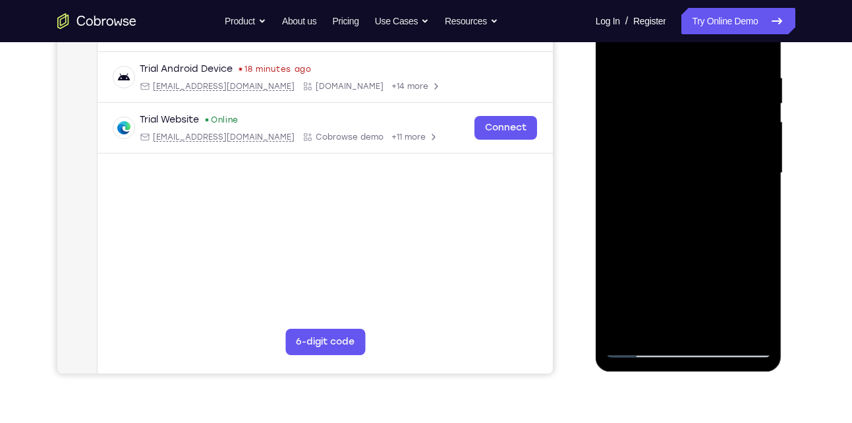
drag, startPoint x: 661, startPoint y: 172, endPoint x: 656, endPoint y: 221, distance: 49.0
click at [656, 221] on div at bounding box center [688, 173] width 166 height 369
click at [721, 331] on div at bounding box center [688, 173] width 166 height 369
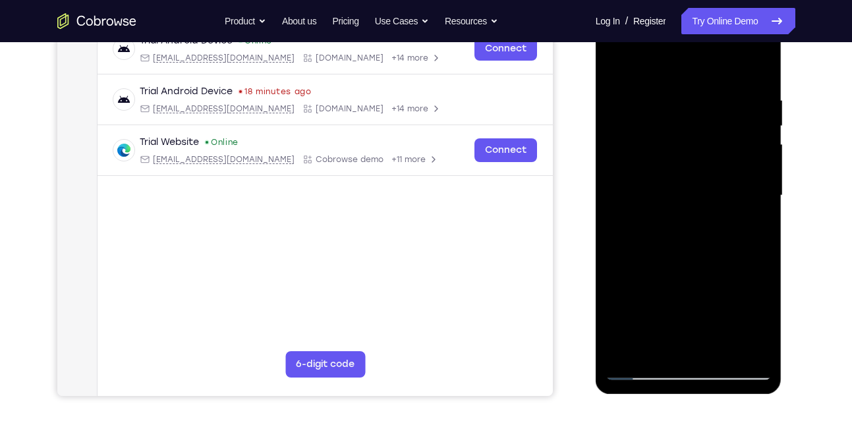
click at [620, 62] on div at bounding box center [688, 195] width 166 height 369
click at [750, 353] on div at bounding box center [688, 195] width 166 height 369
drag, startPoint x: 684, startPoint y: 120, endPoint x: 684, endPoint y: 260, distance: 140.3
click at [684, 260] on div at bounding box center [688, 195] width 166 height 369
click at [757, 355] on div at bounding box center [688, 195] width 166 height 369
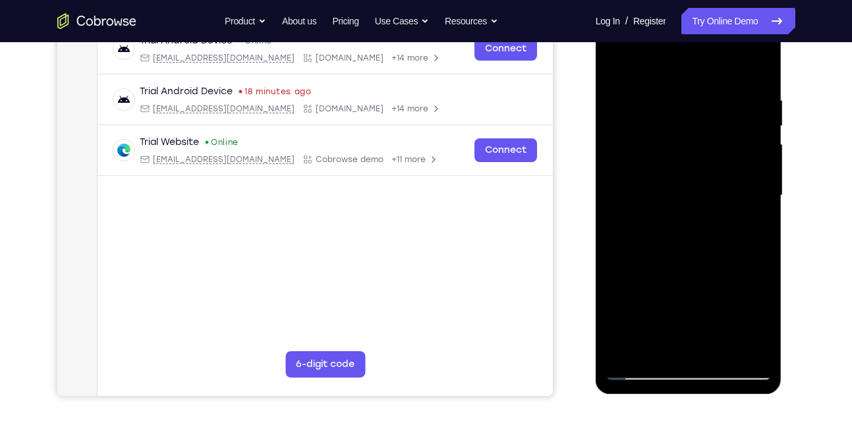
drag, startPoint x: 722, startPoint y: 173, endPoint x: 643, endPoint y: 175, distance: 79.1
click at [643, 175] on div at bounding box center [688, 195] width 166 height 369
drag, startPoint x: 723, startPoint y: 164, endPoint x: 648, endPoint y: 163, distance: 75.1
click at [648, 163] on div at bounding box center [688, 195] width 166 height 369
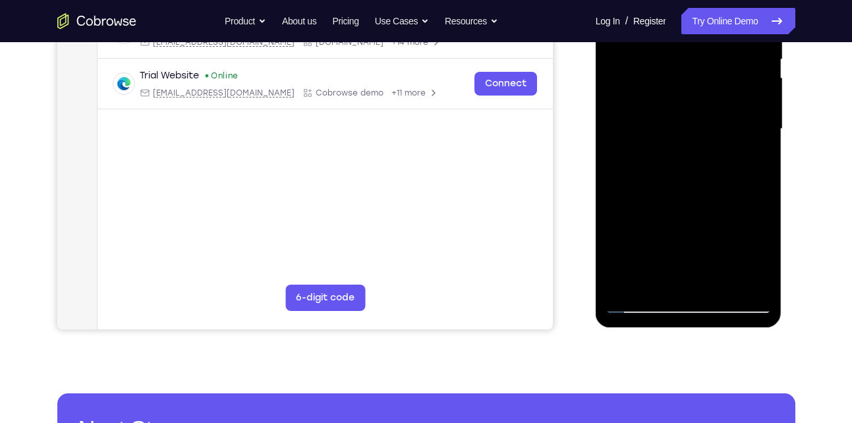
scroll to position [287, 0]
